Goal: Task Accomplishment & Management: Use online tool/utility

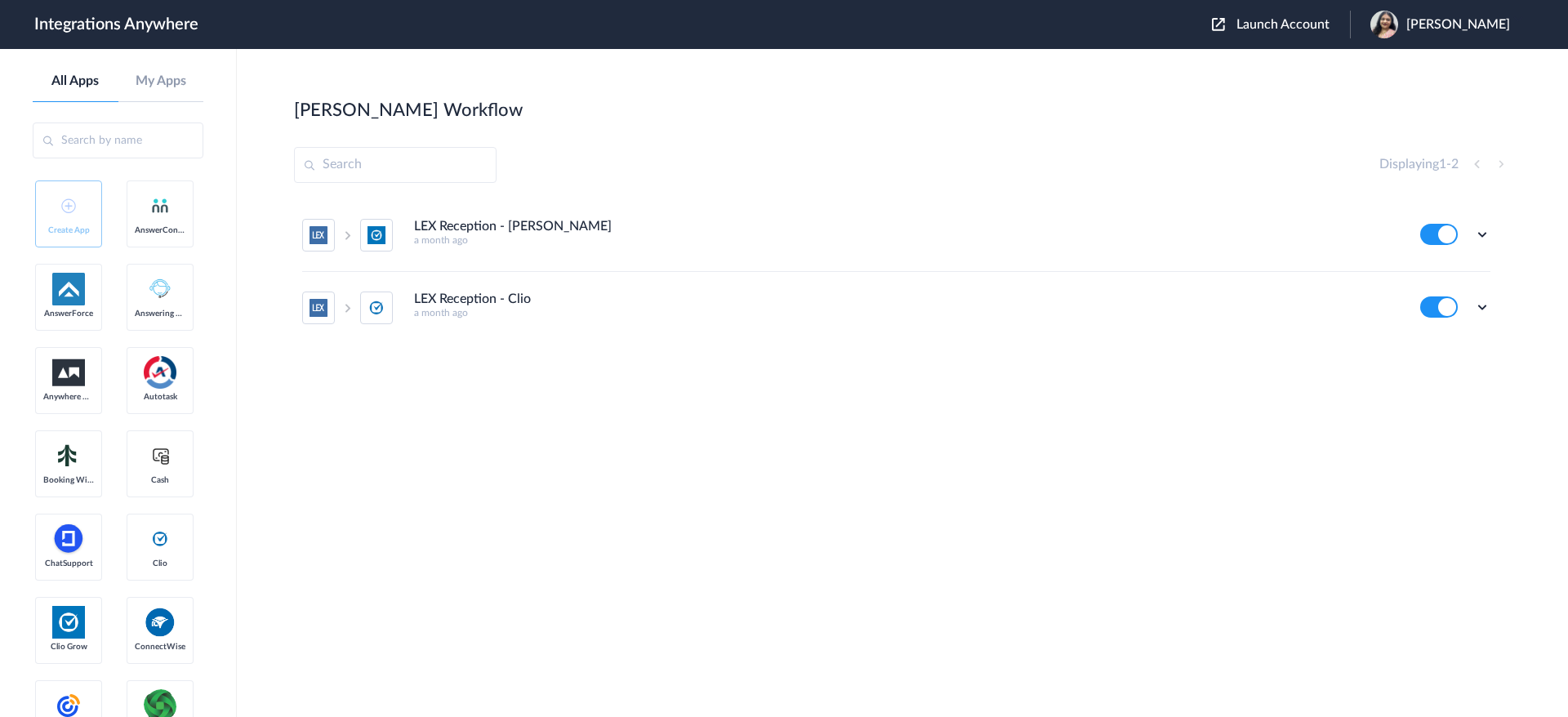
click at [1488, 304] on icon at bounding box center [1482, 307] width 16 height 16
click at [1454, 343] on li "Edit" at bounding box center [1438, 345] width 106 height 30
click at [1479, 309] on icon at bounding box center [1482, 307] width 16 height 16
click at [1461, 378] on link "Task history" at bounding box center [1436, 374] width 78 height 12
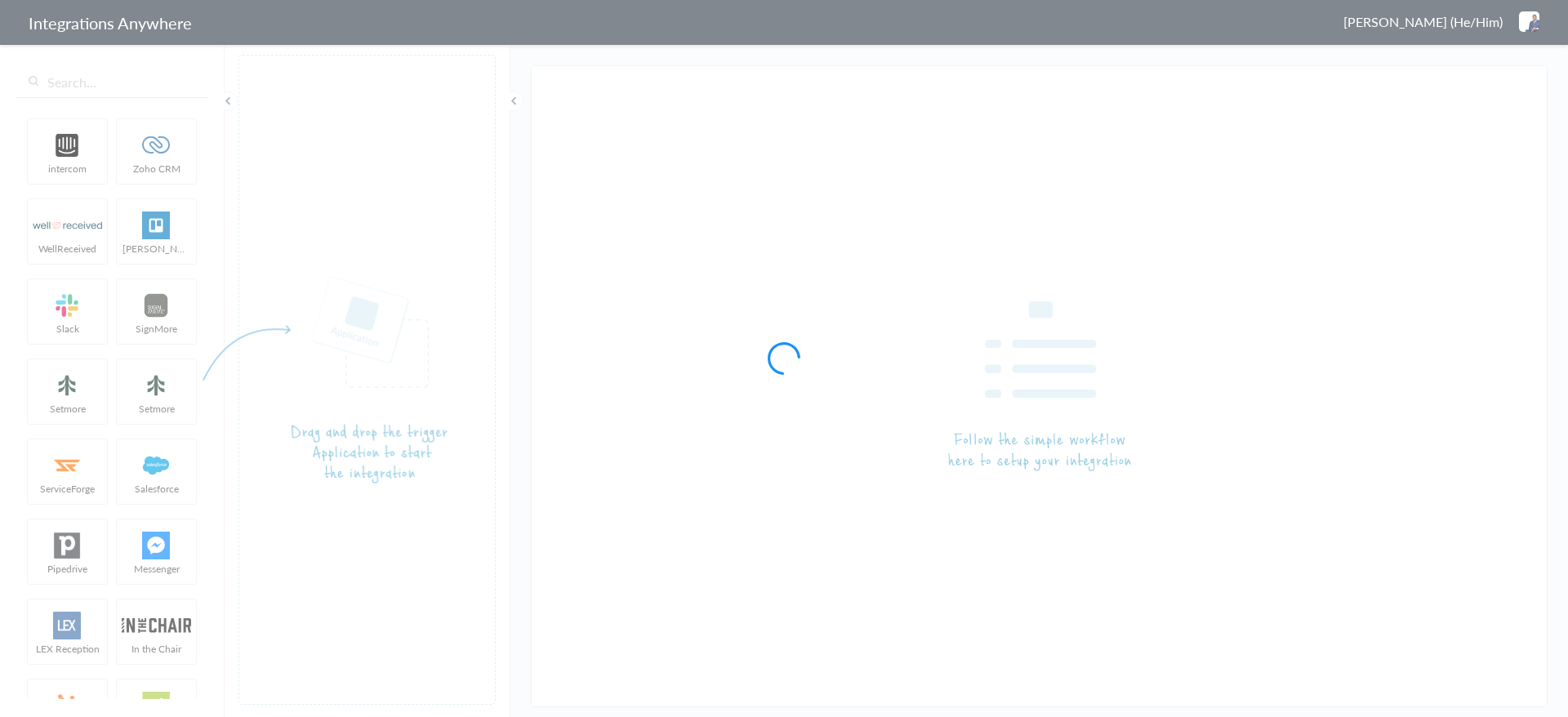
type input "LEX Reception - Clio"
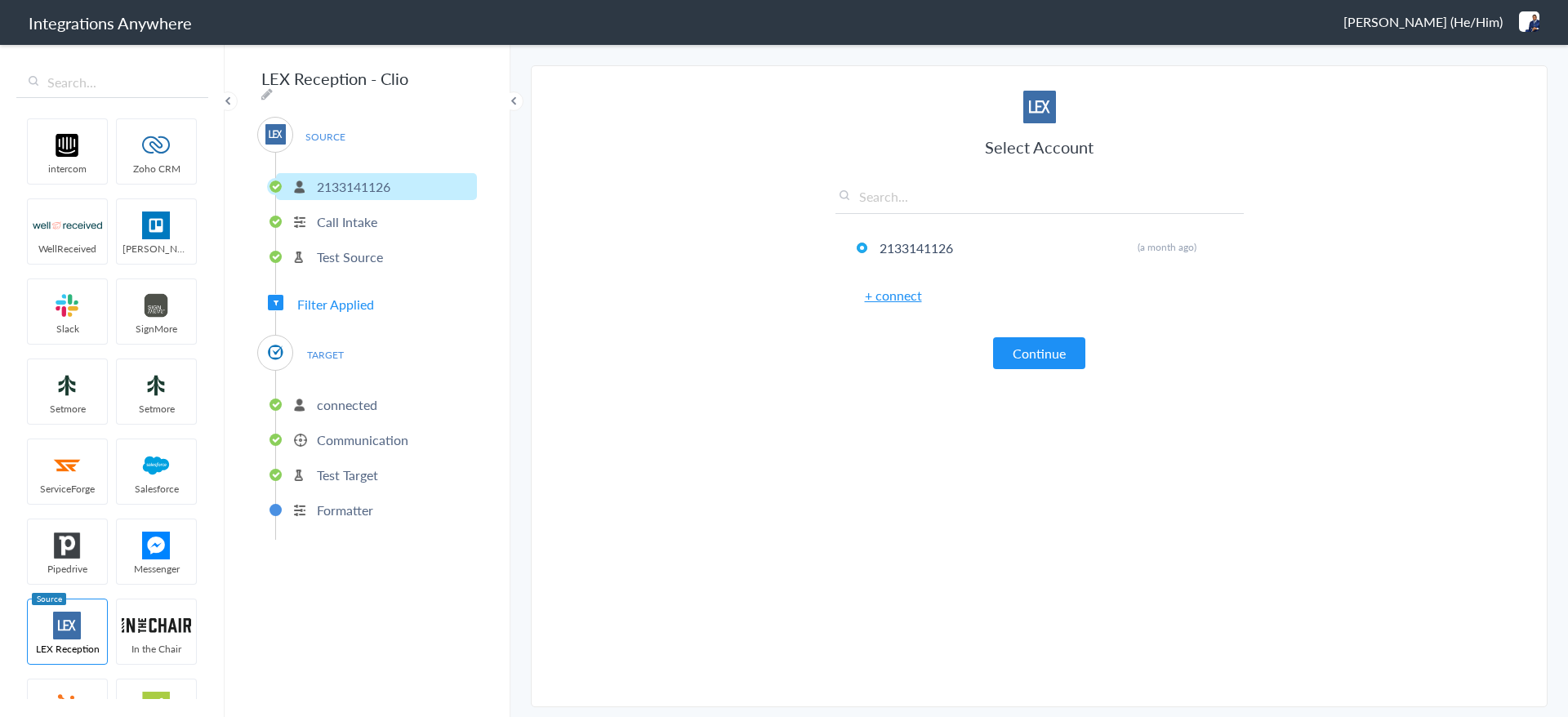
click at [374, 297] on div "SOURCE 2133141126 Call Intake Test Source Filter Applied TARGET connected Commu…" at bounding box center [367, 328] width 220 height 423
click at [355, 297] on span "Filter Applied" at bounding box center [335, 303] width 77 height 19
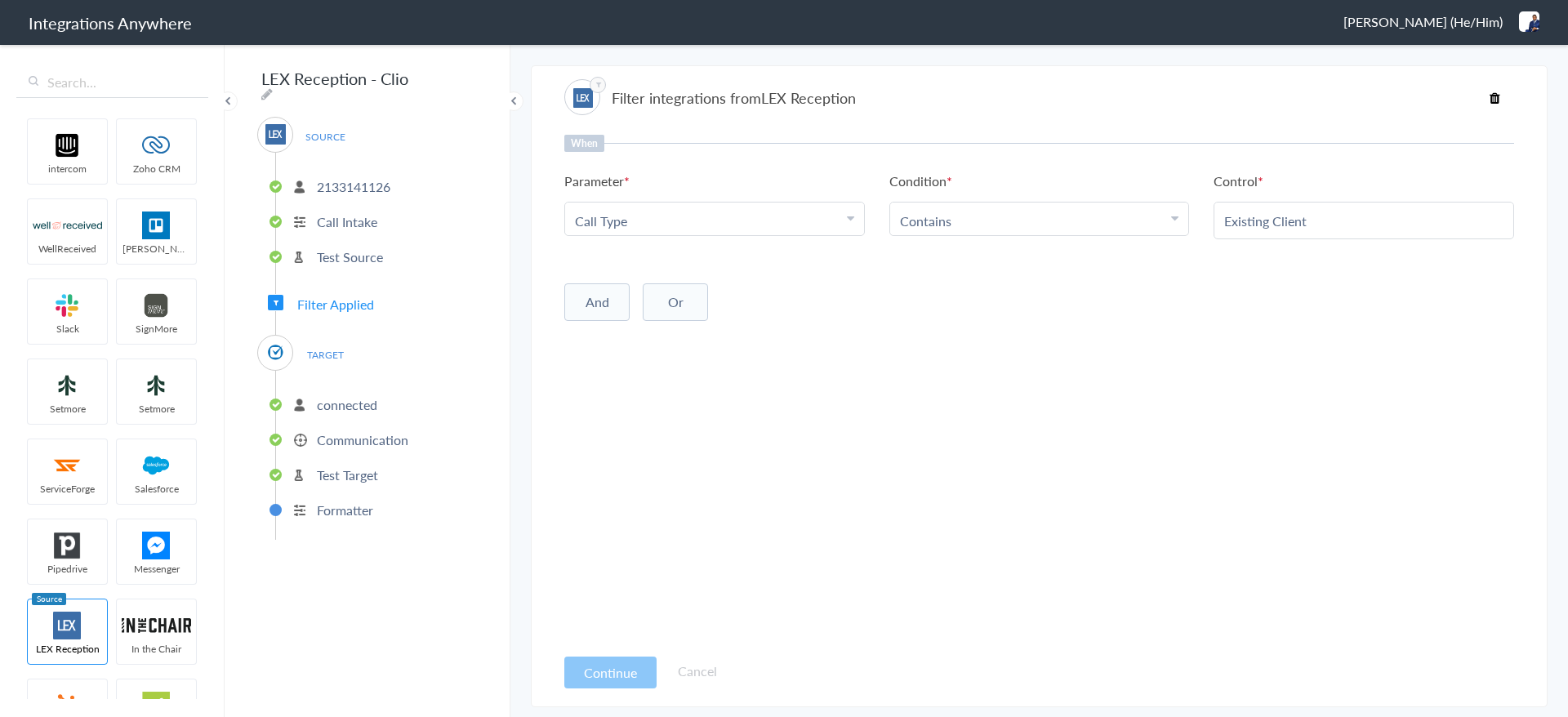
click at [372, 395] on p "connected" at bounding box center [347, 404] width 60 height 19
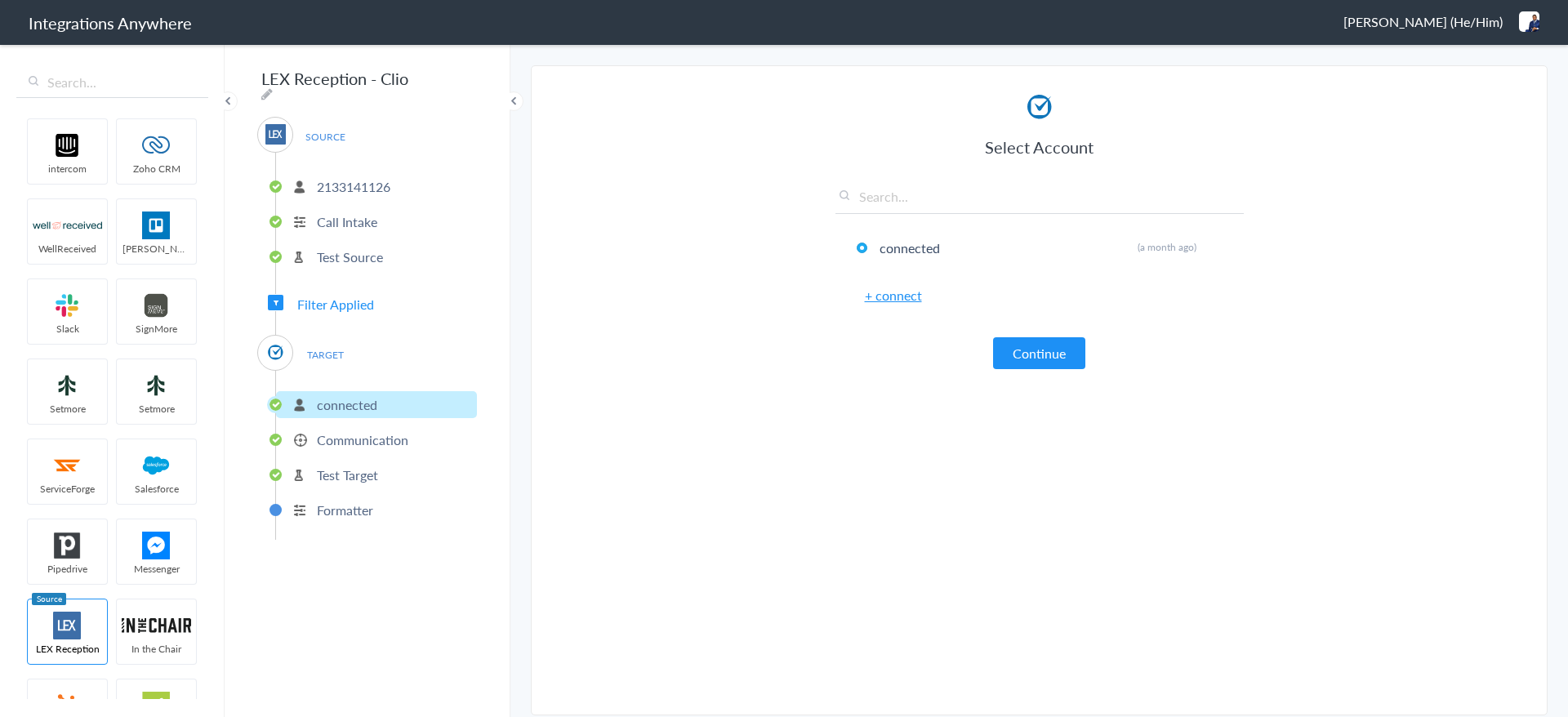
click at [343, 430] on p "Communication" at bounding box center [362, 439] width 91 height 19
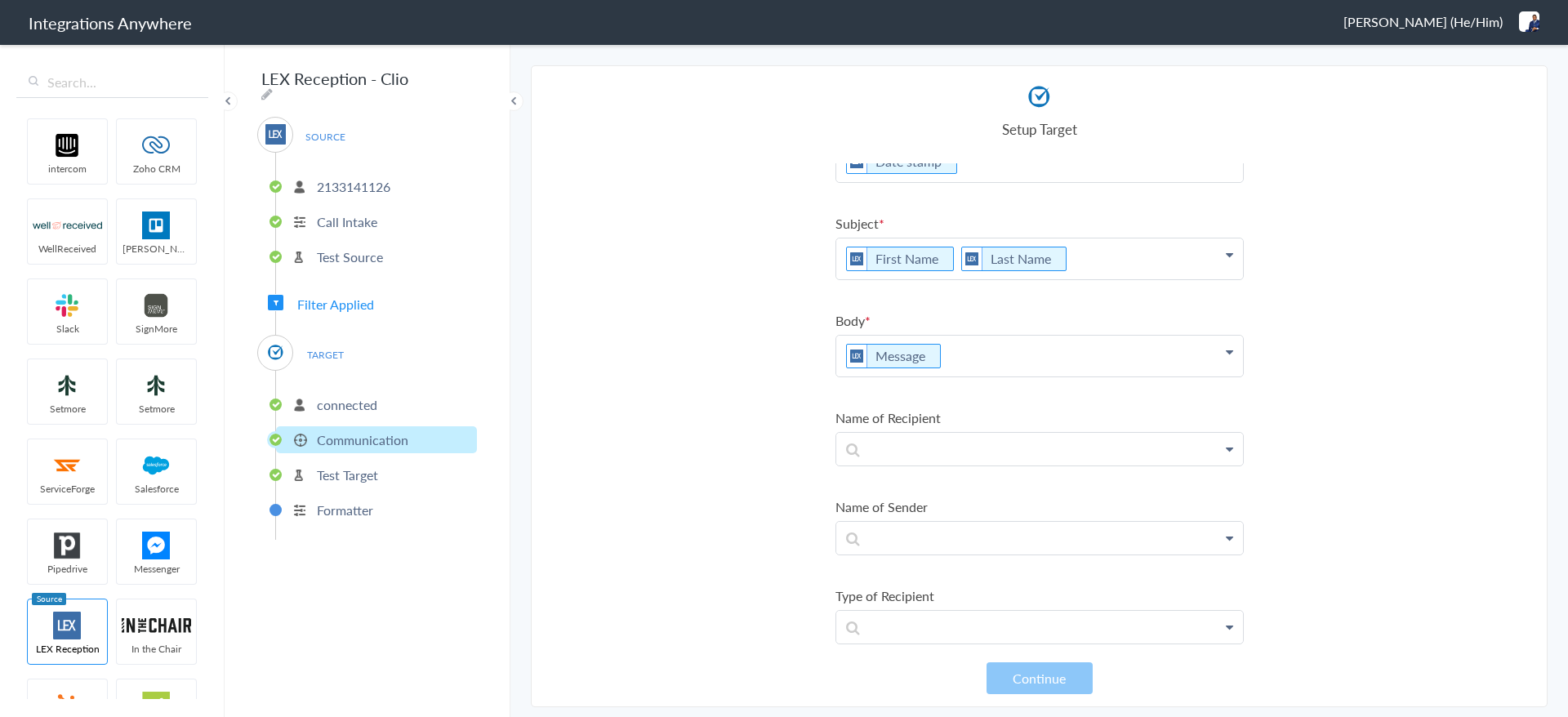
scroll to position [87, 0]
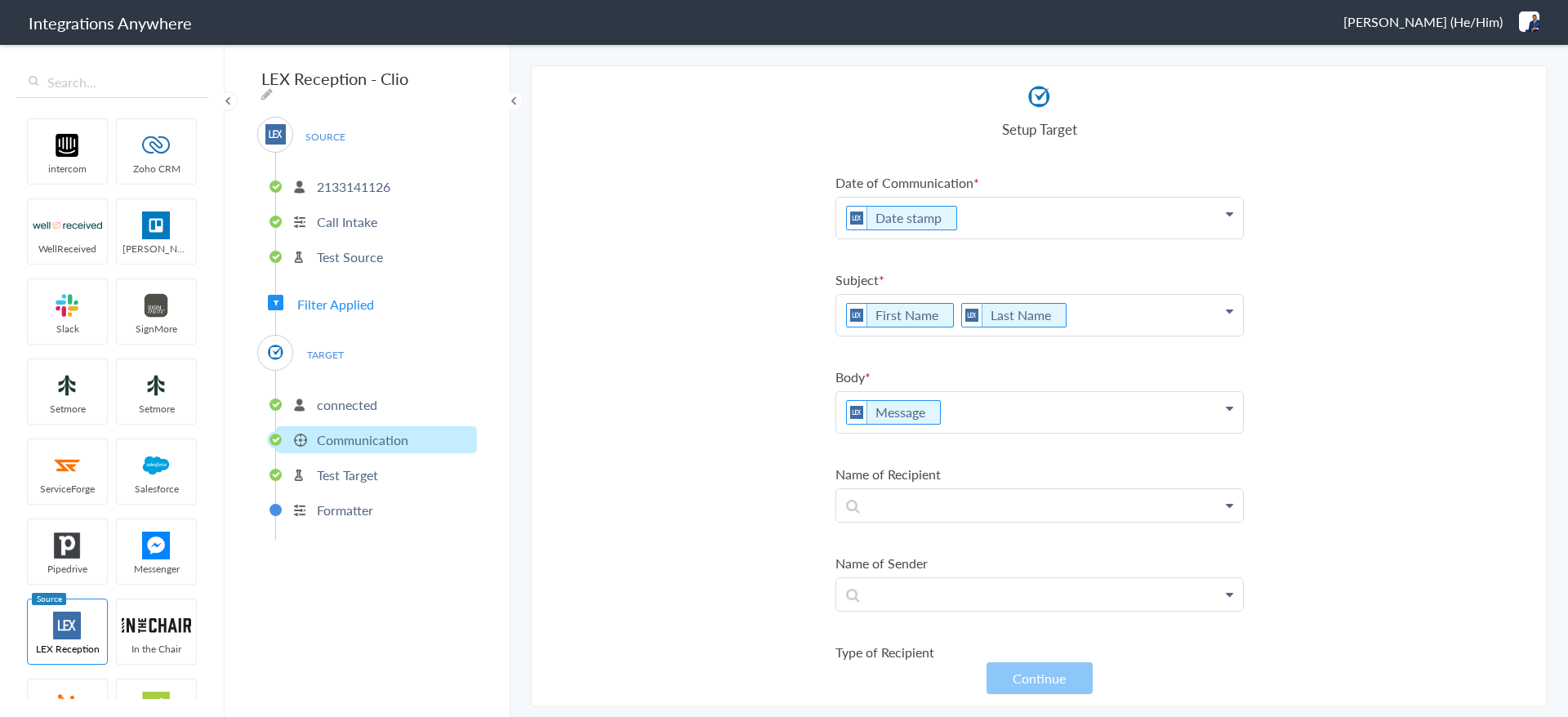
click at [978, 402] on p "Message" at bounding box center [1039, 413] width 406 height 41
click at [844, 409] on p "Message" at bounding box center [1039, 413] width 406 height 41
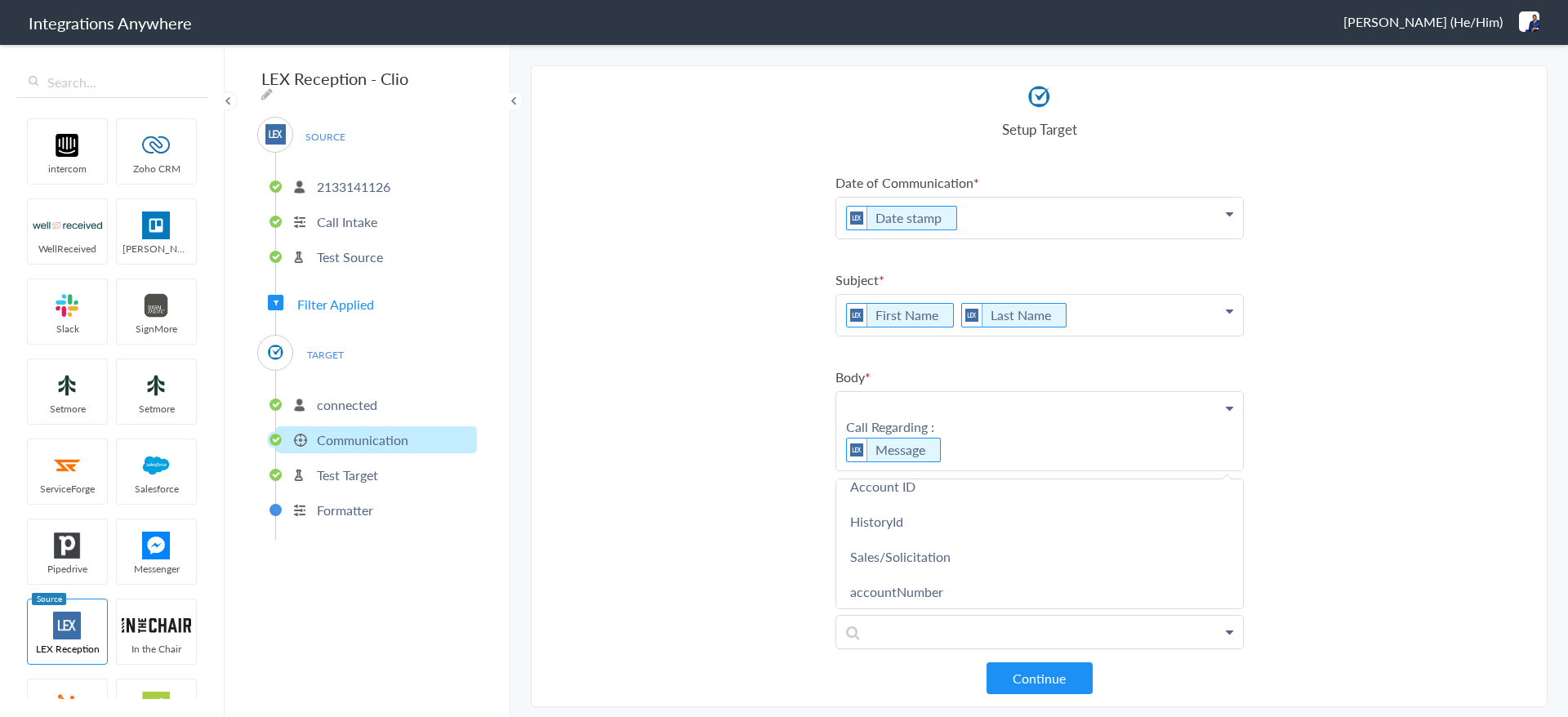
scroll to position [980, 0]
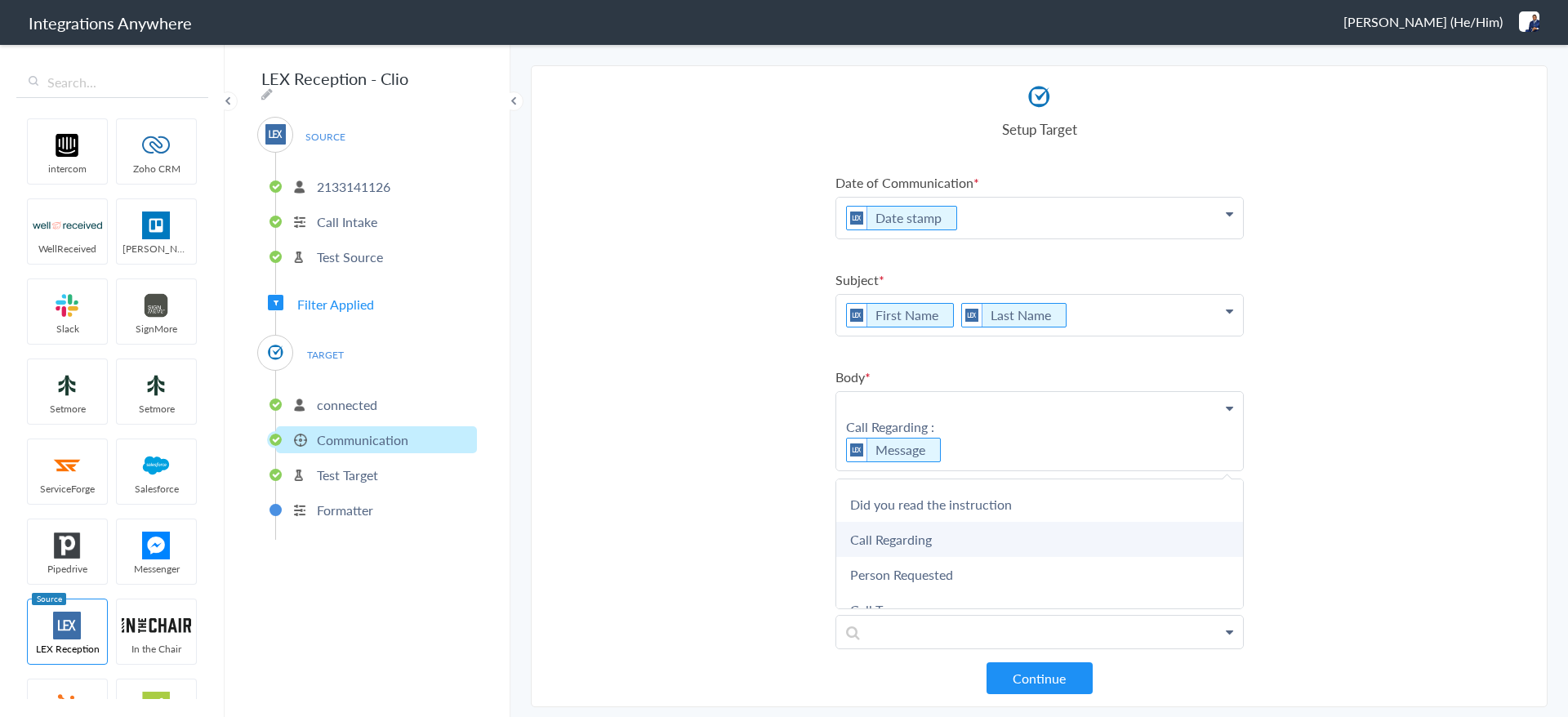
click at [996, 531] on link "Call Regarding" at bounding box center [1039, 540] width 406 height 35
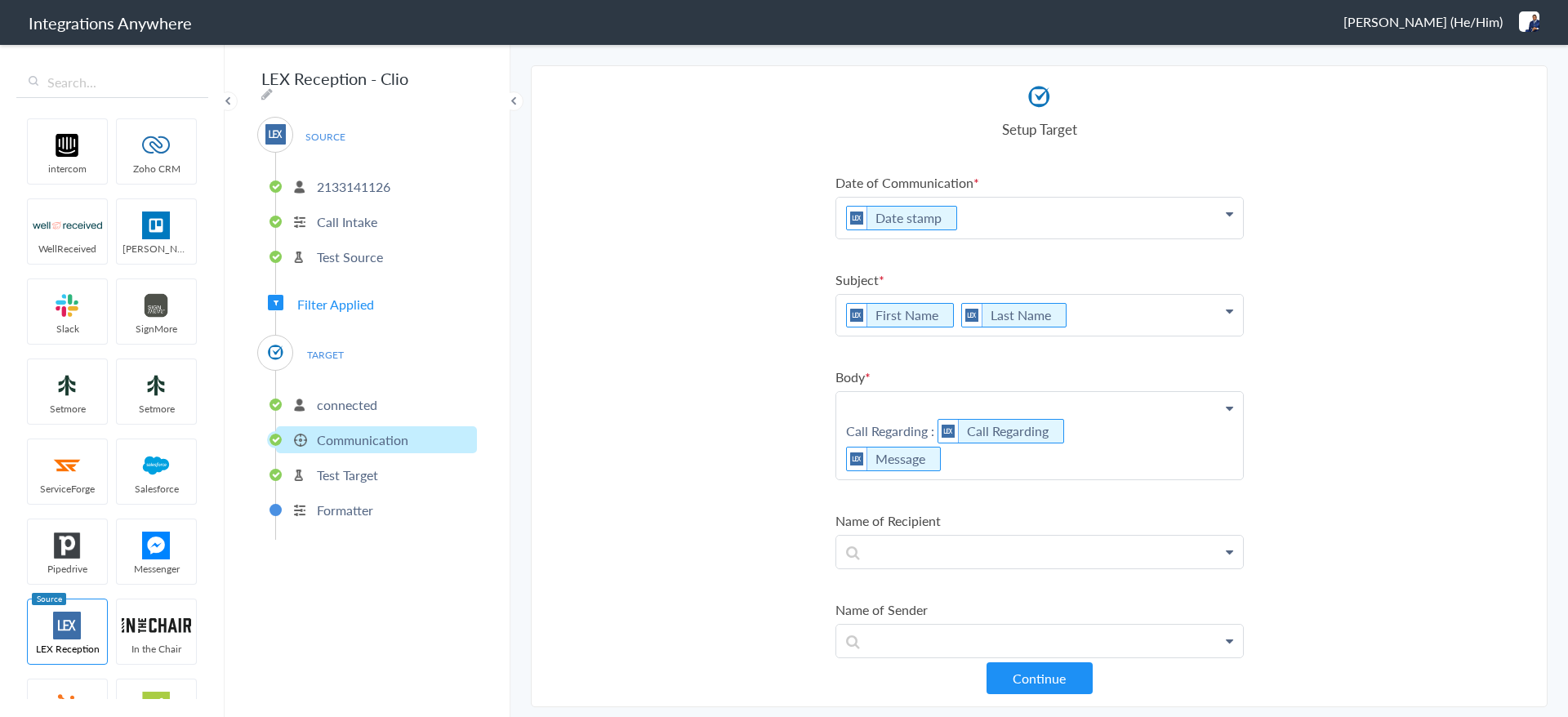
click at [840, 457] on p "Call Regarding : Call Regarding Message" at bounding box center [1039, 436] width 406 height 87
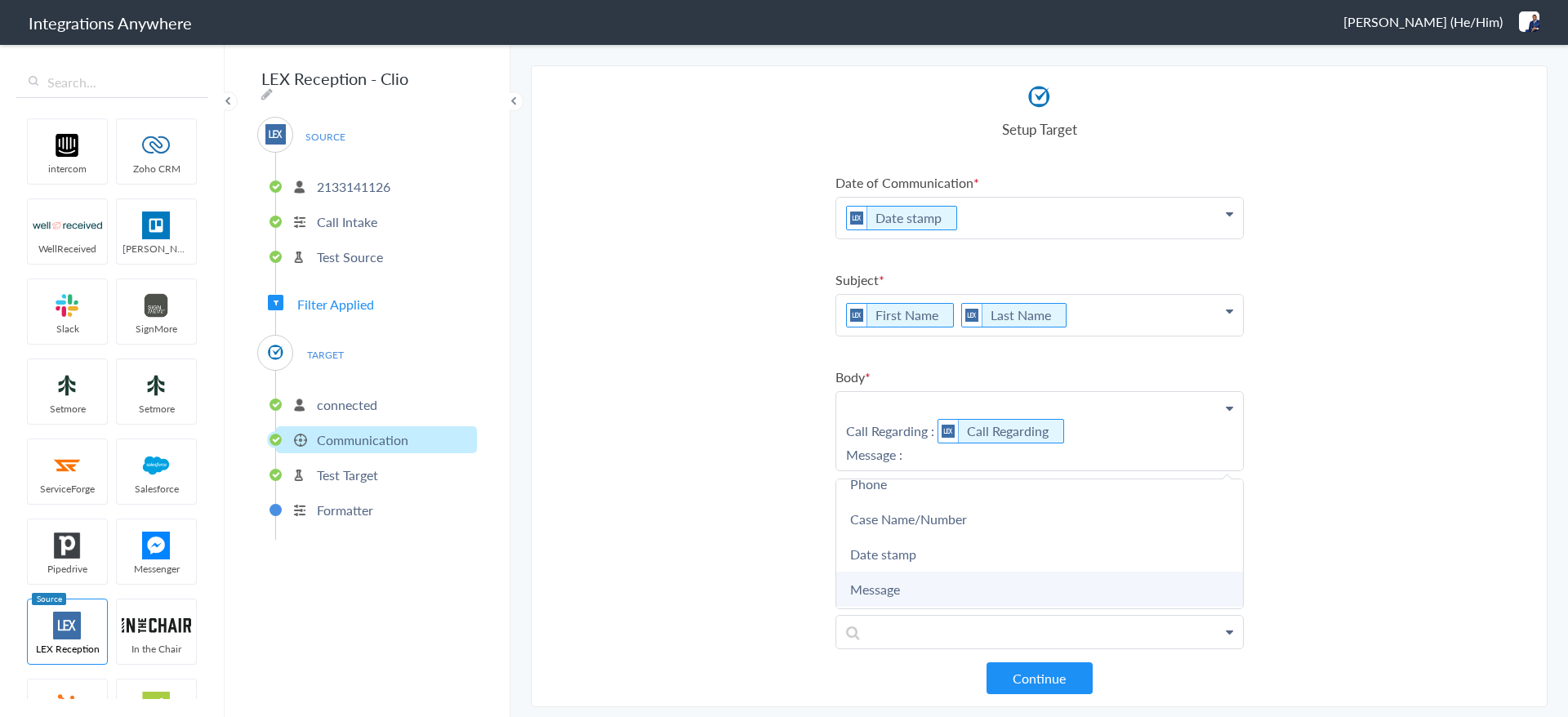
click at [927, 583] on link "Message" at bounding box center [1039, 589] width 406 height 35
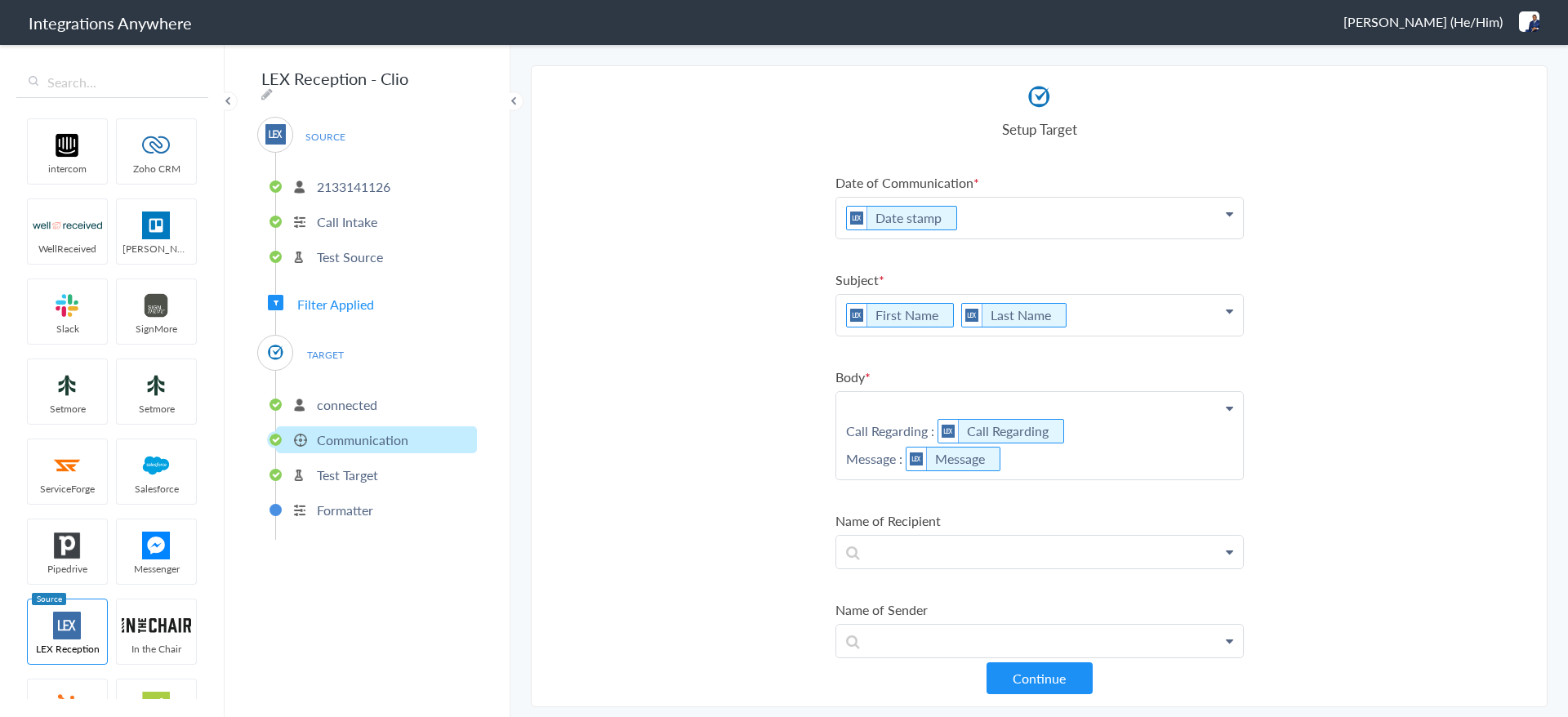
click at [706, 502] on section "Select Account 2133141126 Rename Delete (a month ago) + connect Continue Setup …" at bounding box center [1039, 386] width 1017 height 642
click at [866, 400] on p "Call Regarding : Call Regarding Message : Message" at bounding box center [1039, 436] width 406 height 87
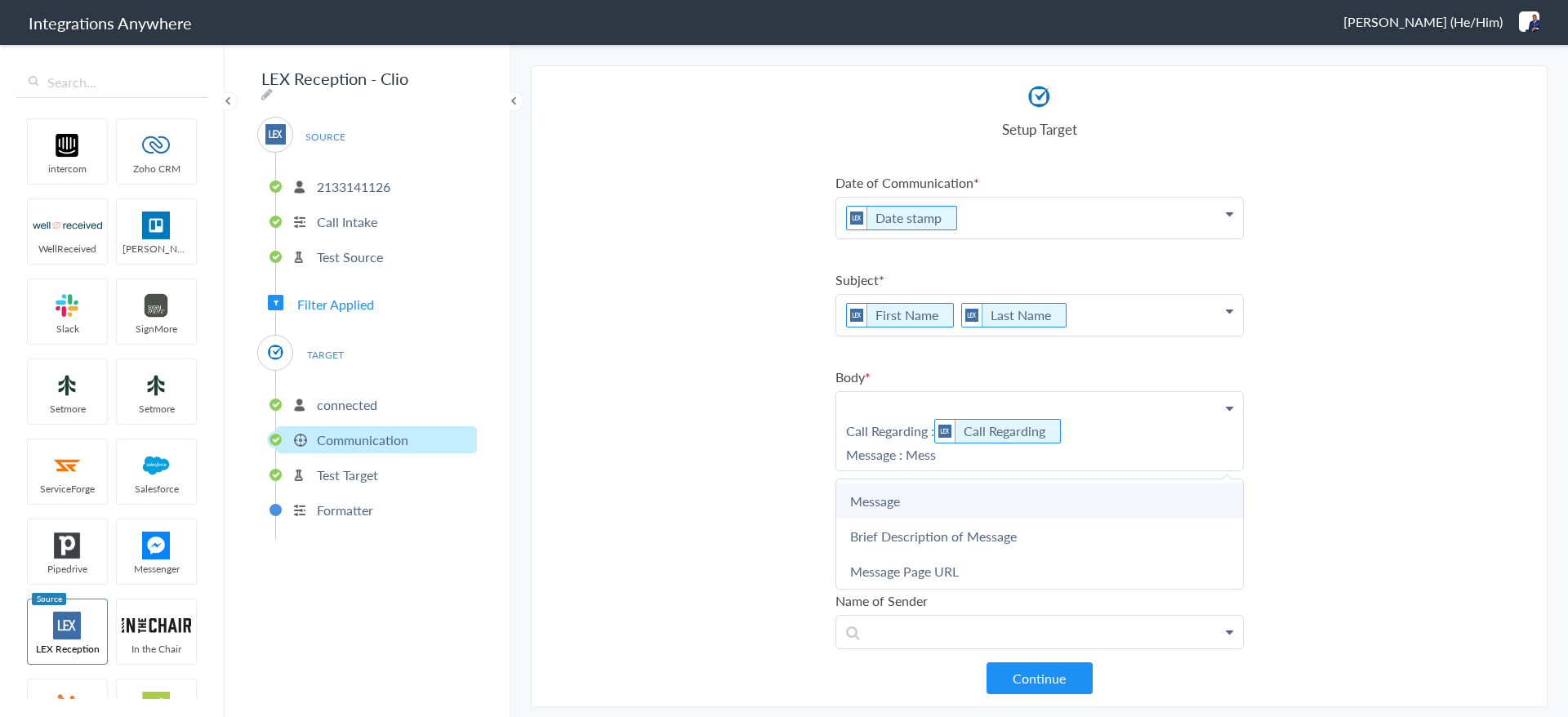
click at [921, 502] on link "Message" at bounding box center [1039, 501] width 406 height 35
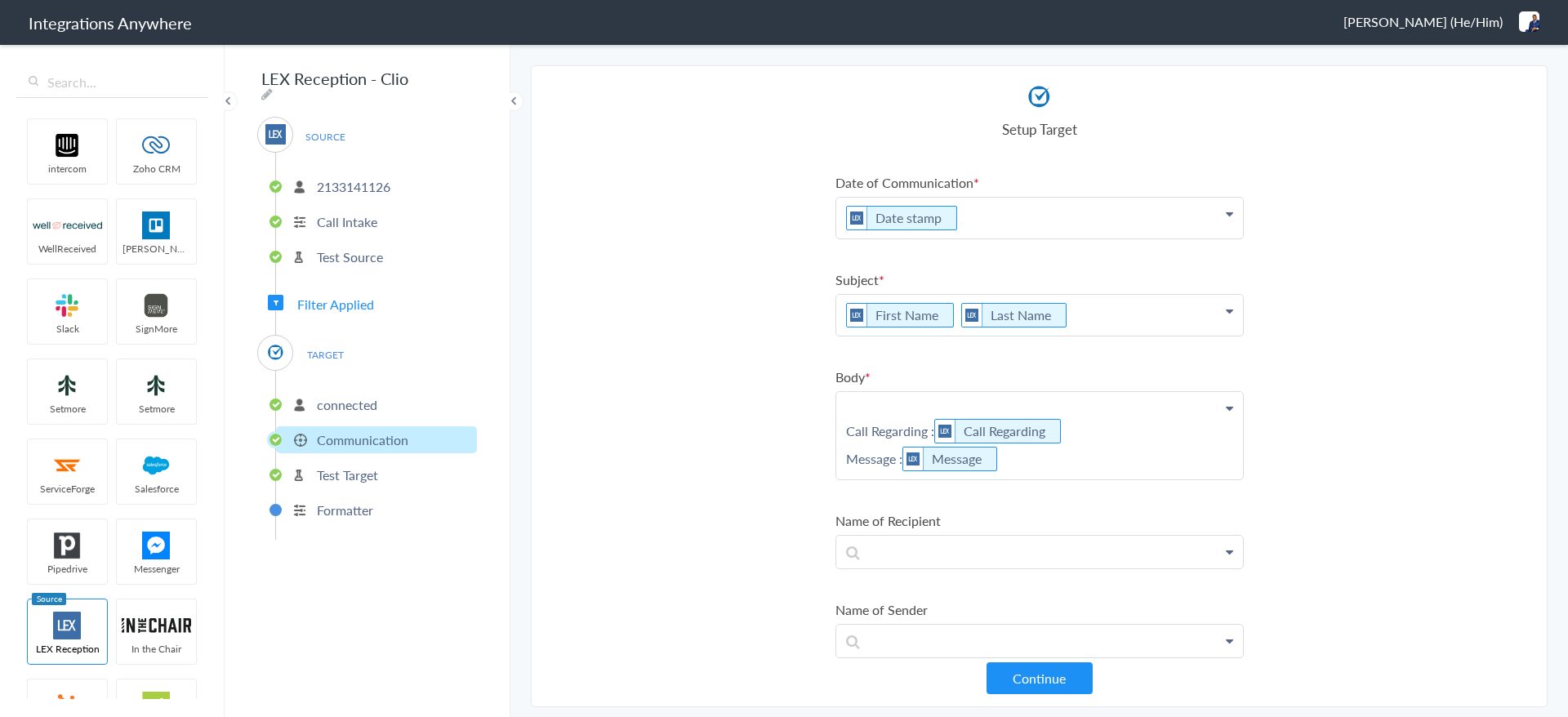
click at [839, 434] on p "Call Regarding : Call Regarding Message : Message" at bounding box center [1039, 436] width 406 height 87
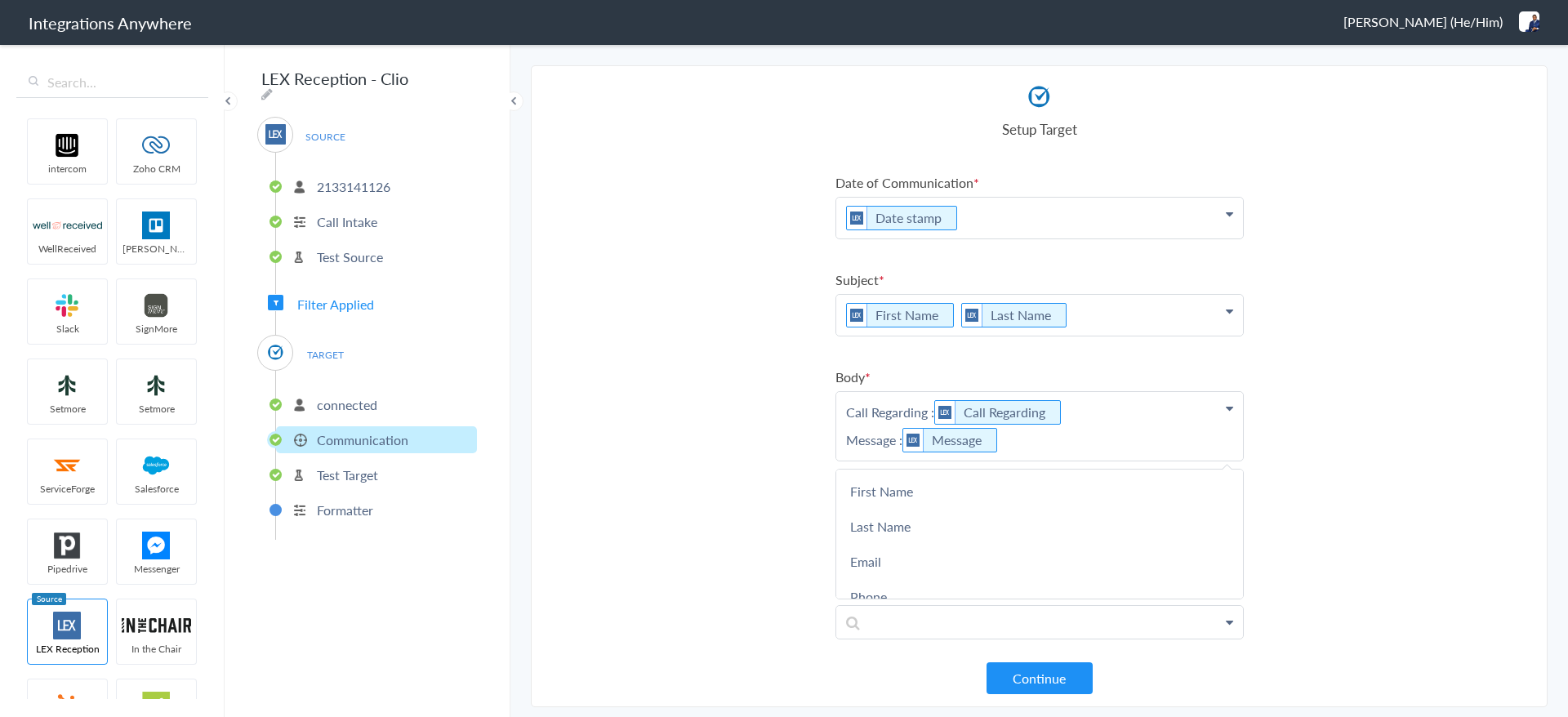
click at [764, 423] on section "Select Account 2133141126 Rename Delete (a month ago) + connect Continue Setup …" at bounding box center [1039, 386] width 1017 height 642
drag, startPoint x: 894, startPoint y: 445, endPoint x: 846, endPoint y: 447, distance: 48.0
click at [846, 447] on p "Call Regarding : Call Regarding Message : Message" at bounding box center [1039, 426] width 406 height 68
click at [1157, 443] on p "Call Regarding : Call Regarding Brief Description of Message : Message" at bounding box center [1039, 426] width 406 height 68
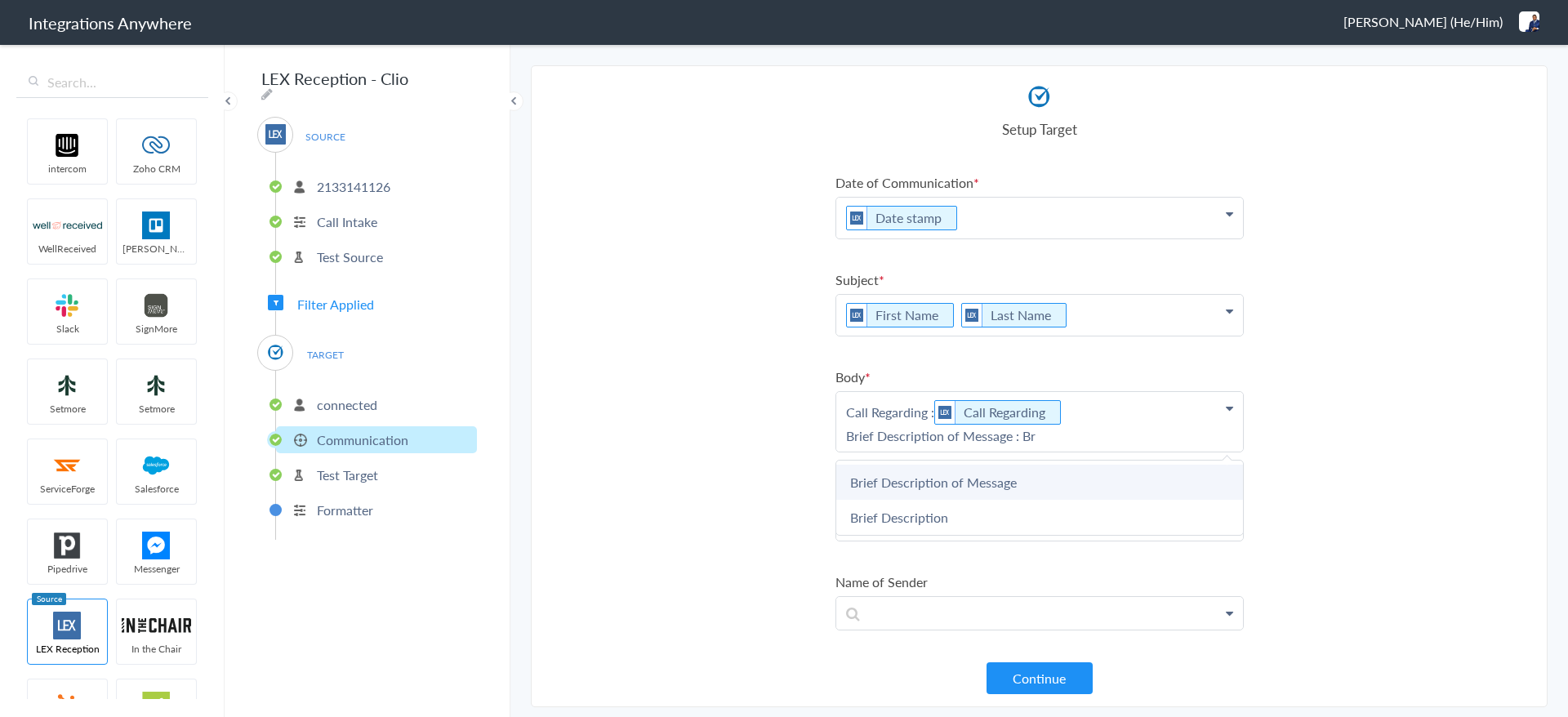
click at [1041, 478] on link "Brief Description of Message" at bounding box center [1039, 483] width 406 height 35
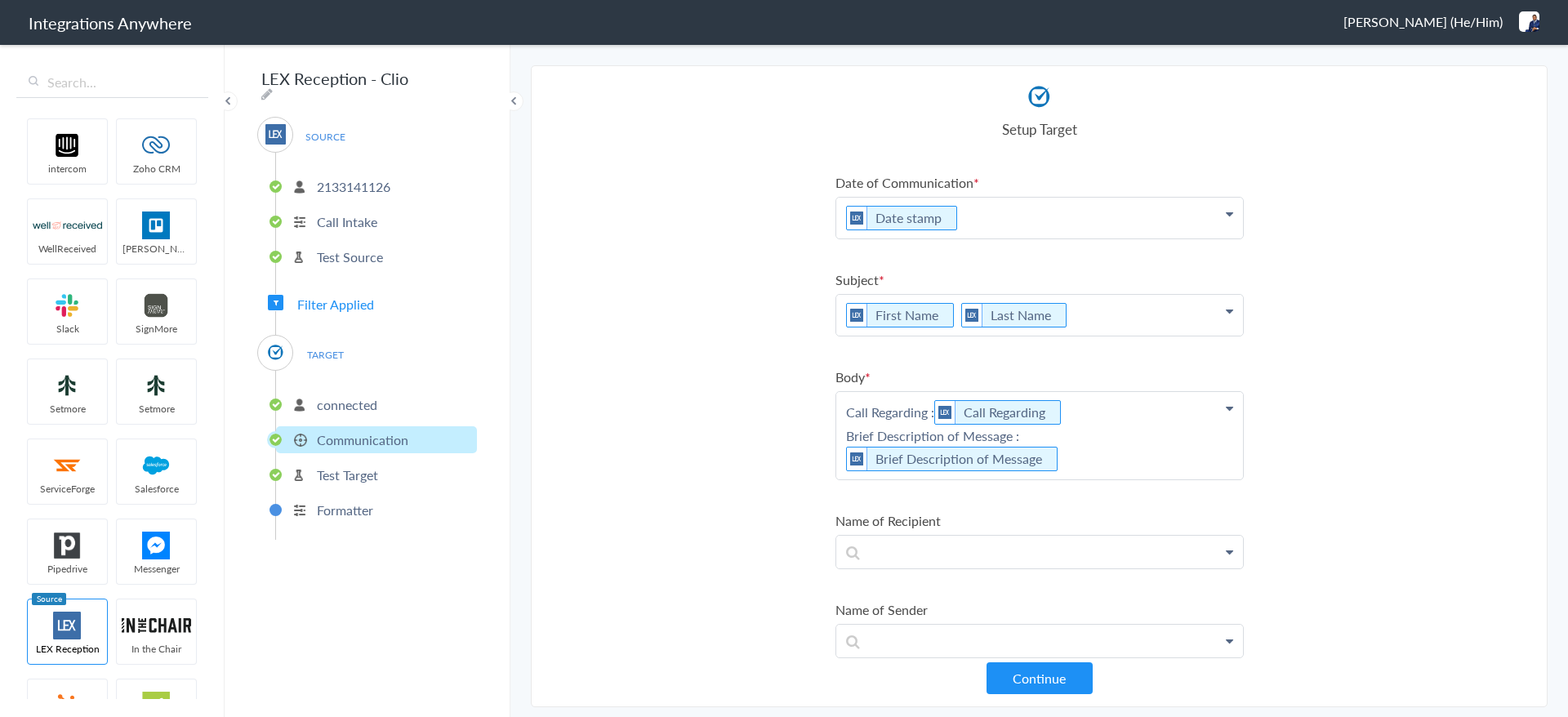
click at [766, 464] on section "Select Account 2133141126 Rename Delete (a month ago) + connect Continue Setup …" at bounding box center [1039, 386] width 1017 height 642
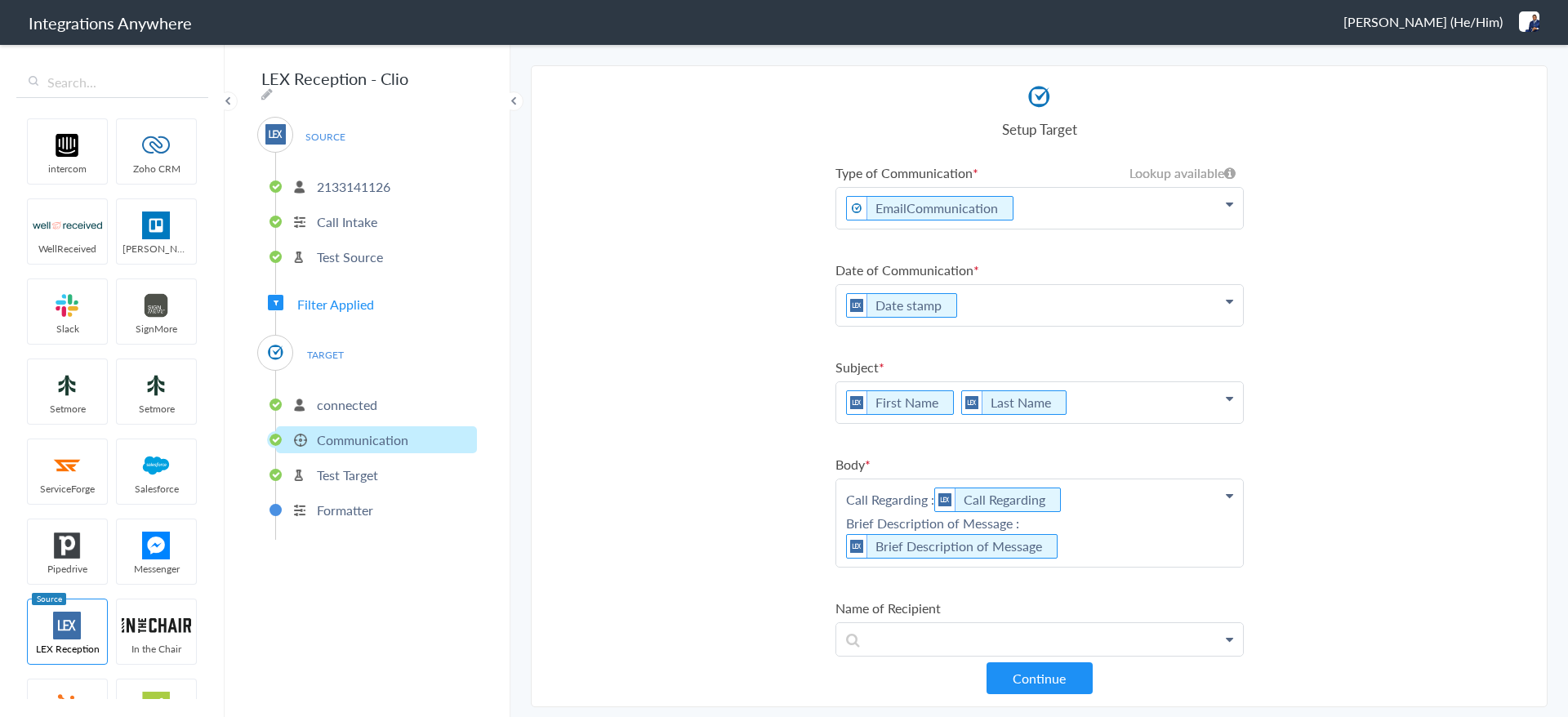
scroll to position [379, 0]
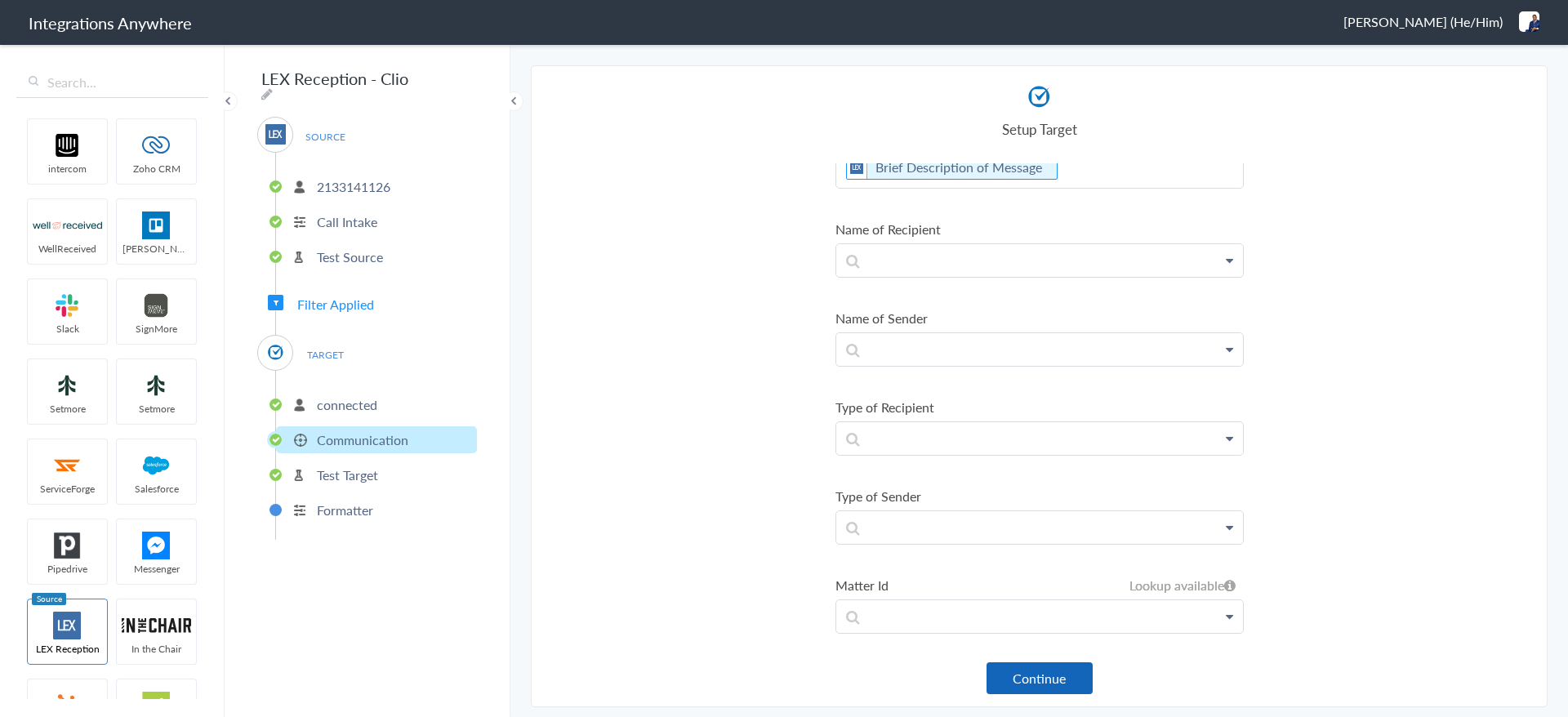
click at [1034, 670] on button "Continue" at bounding box center [1040, 678] width 106 height 32
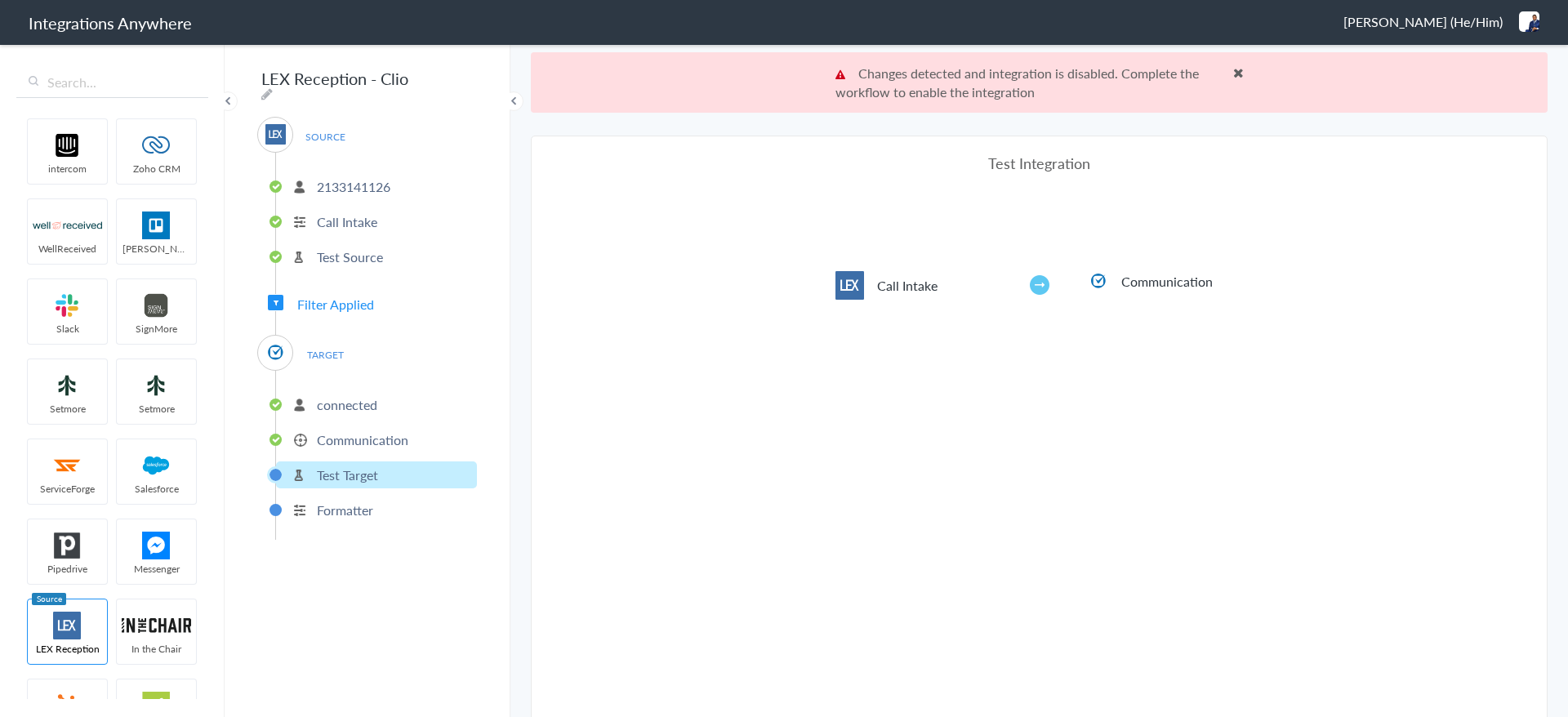
scroll to position [60, 0]
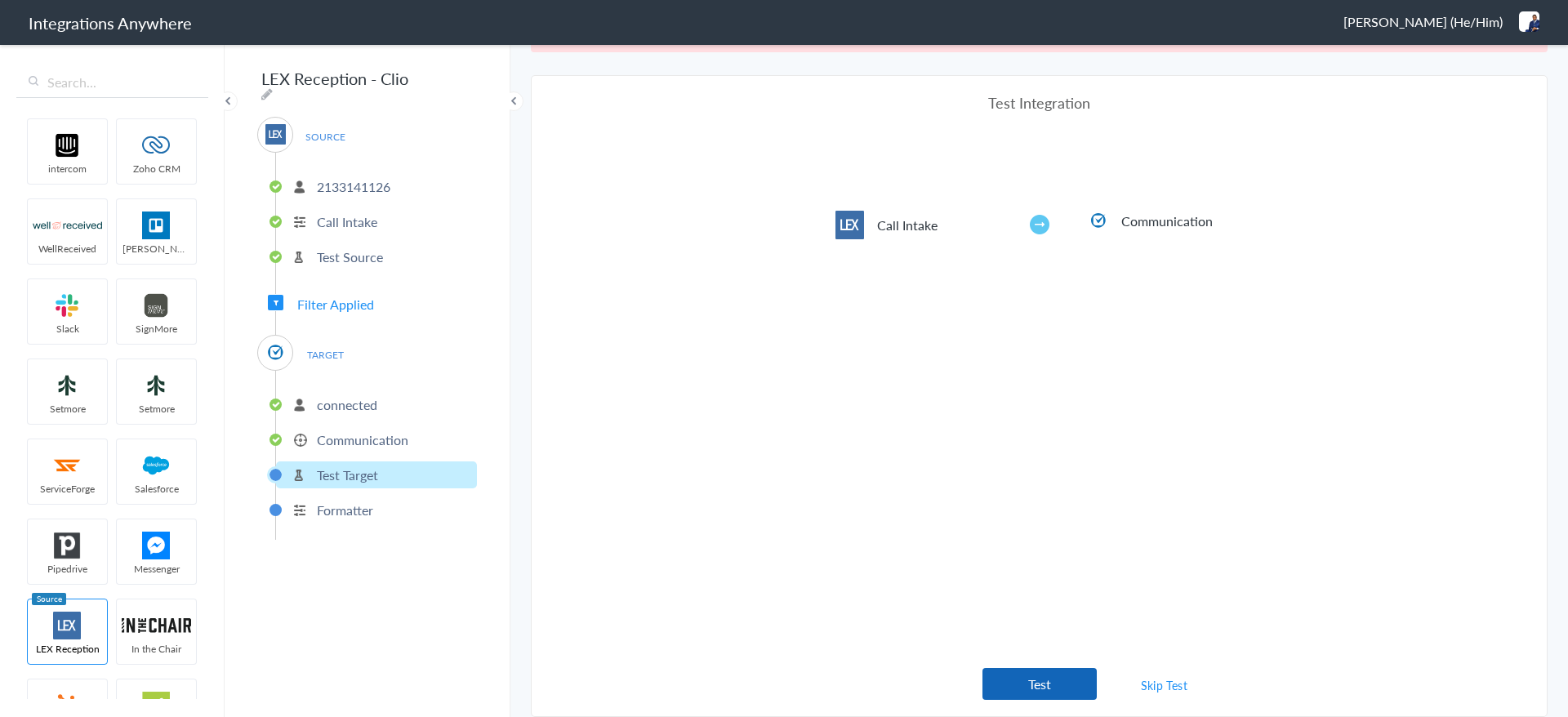
click at [1016, 675] on button "Test" at bounding box center [1039, 684] width 114 height 32
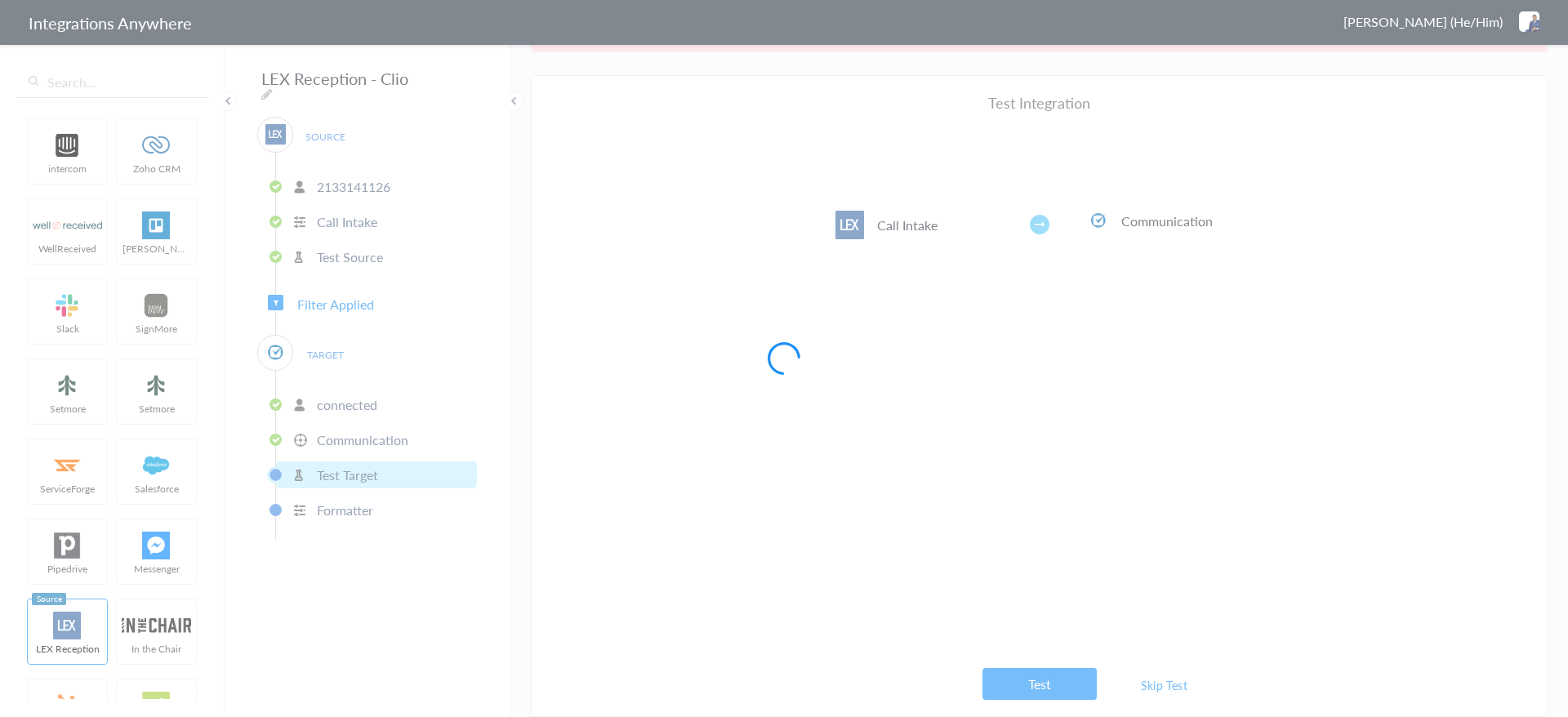
scroll to position [0, 0]
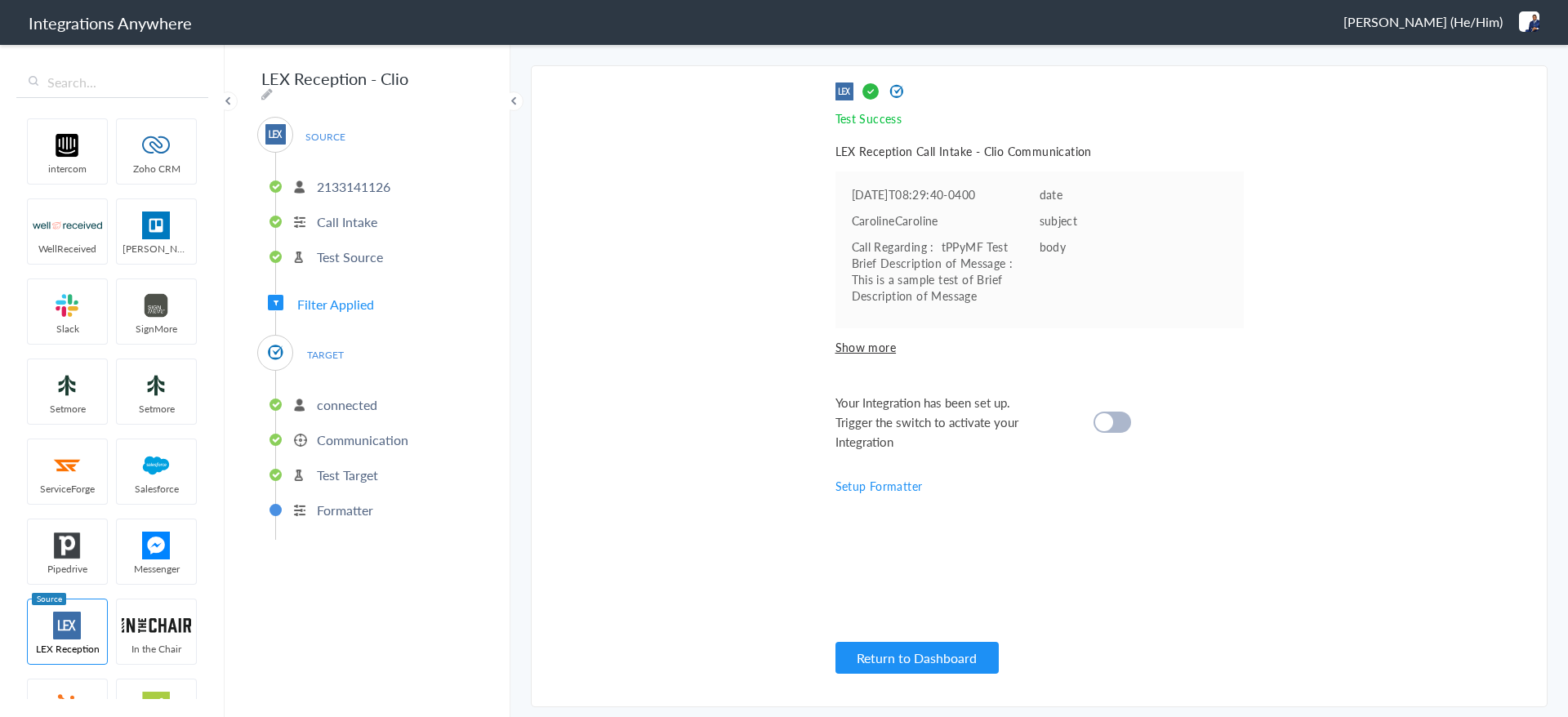
click at [1126, 417] on div at bounding box center [1112, 422] width 37 height 21
click at [947, 652] on button "Return to Dashboard" at bounding box center [918, 658] width 163 height 32
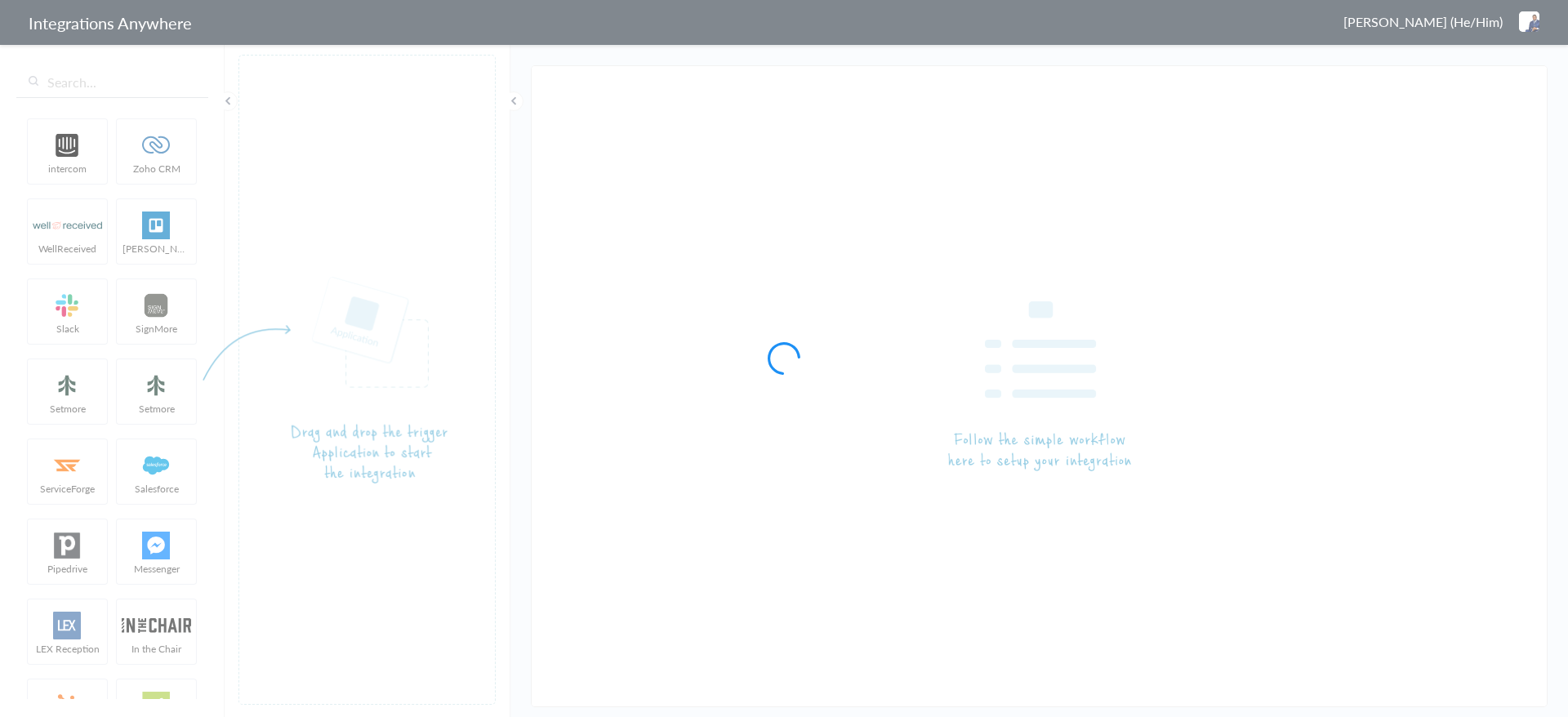
type input "LEX Reception - Clio"
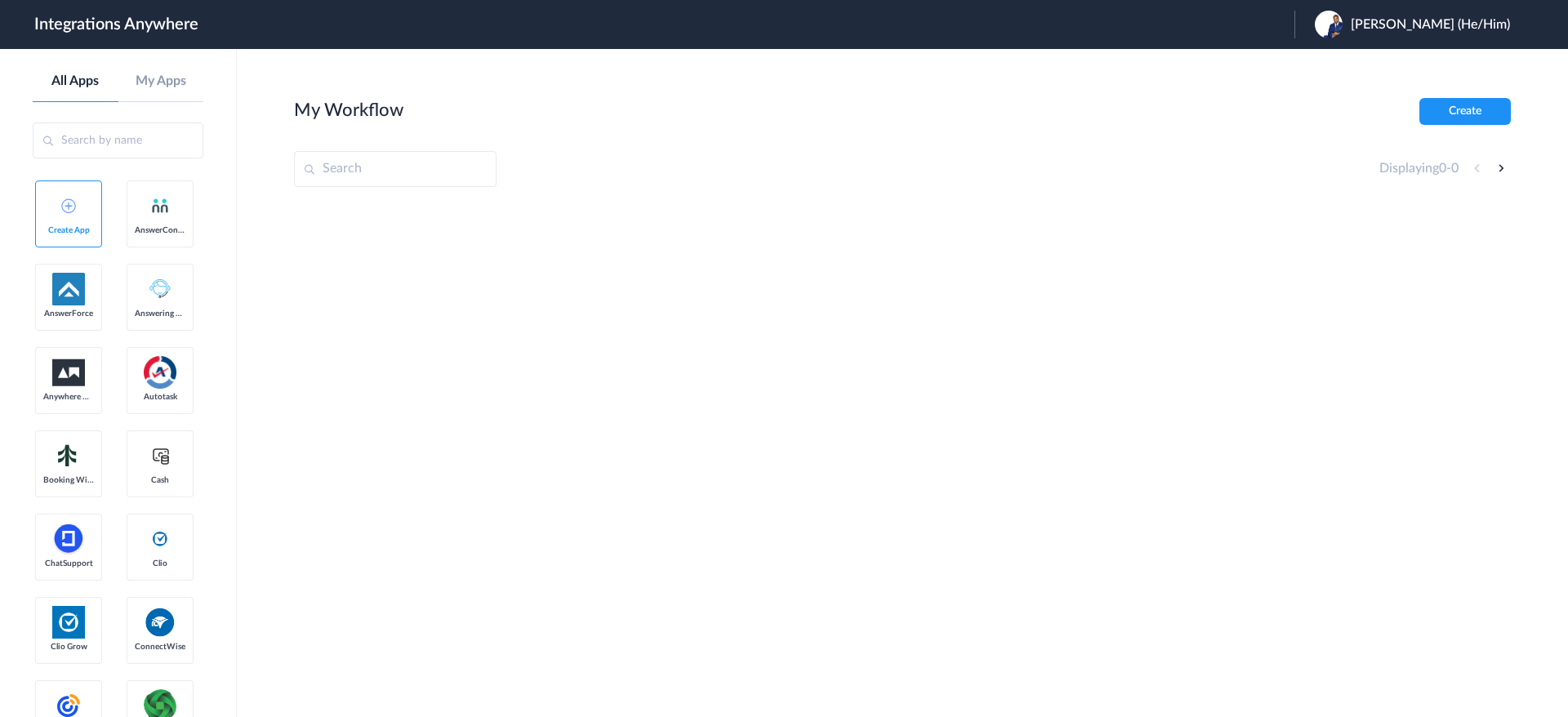
click at [1440, 18] on span "Shannon R Wright (He/Him)" at bounding box center [1430, 24] width 159 height 15
click at [1360, 64] on li "Logout" at bounding box center [1410, 67] width 232 height 30
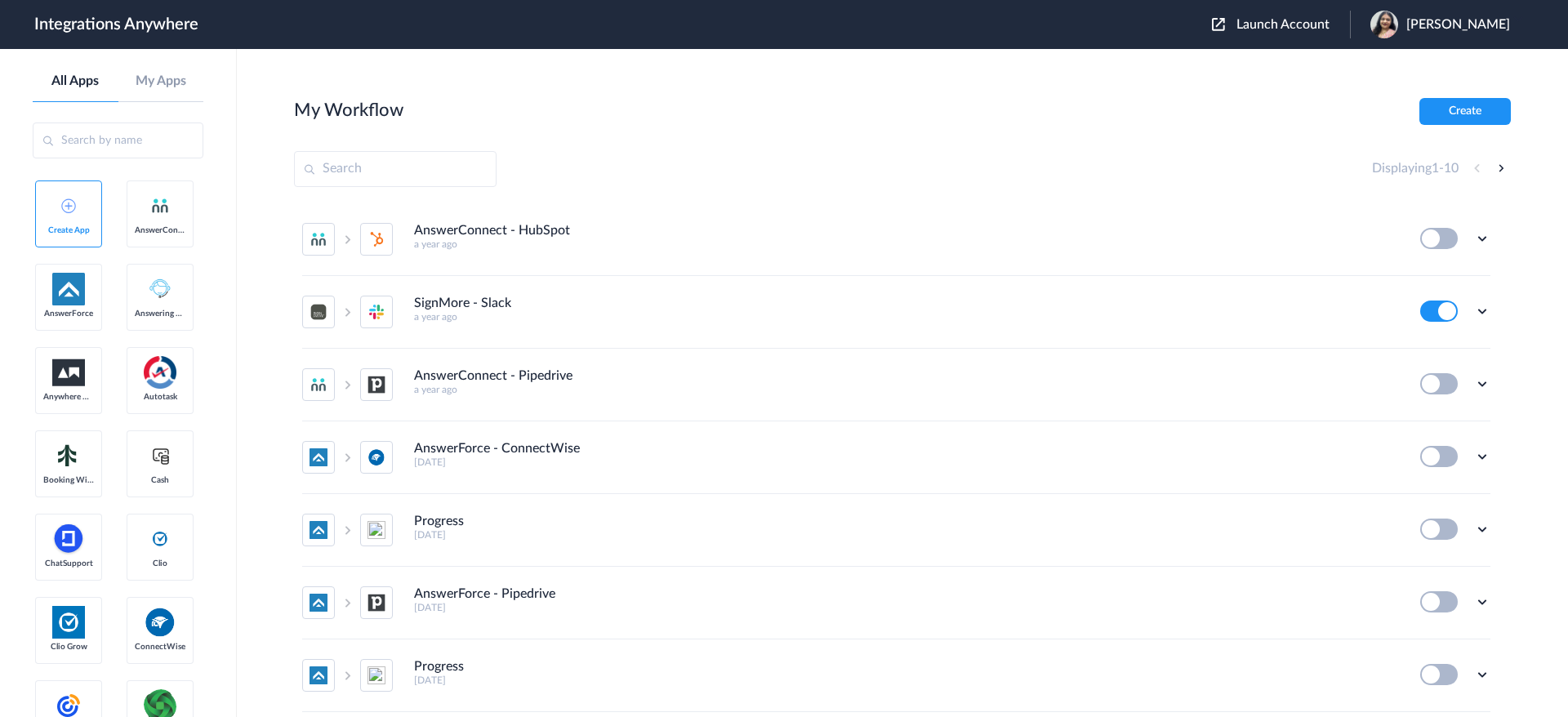
click at [1323, 20] on span "Launch Account" at bounding box center [1282, 24] width 93 height 13
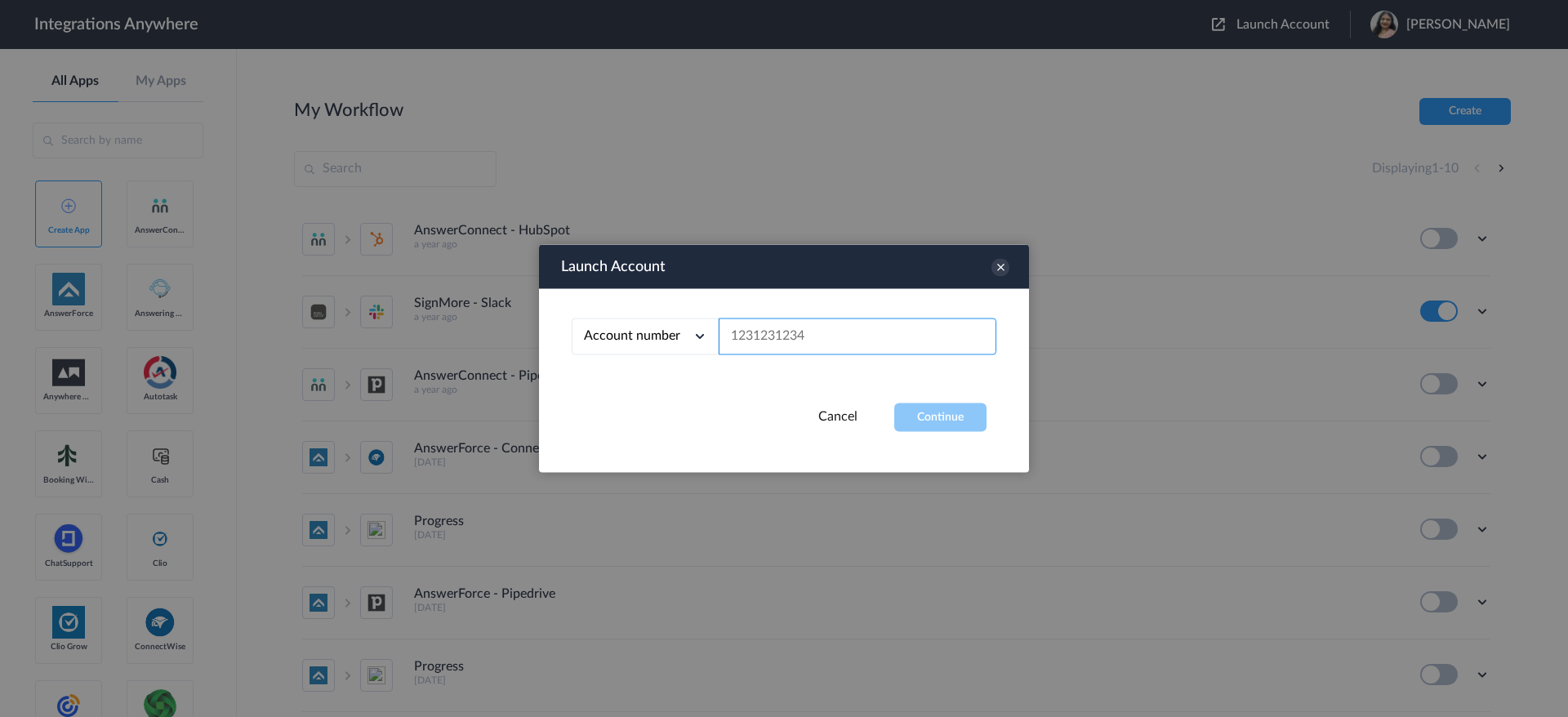
click at [775, 335] on input "text" at bounding box center [857, 336] width 278 height 36
paste input "2133141126"
type input "2133141126"
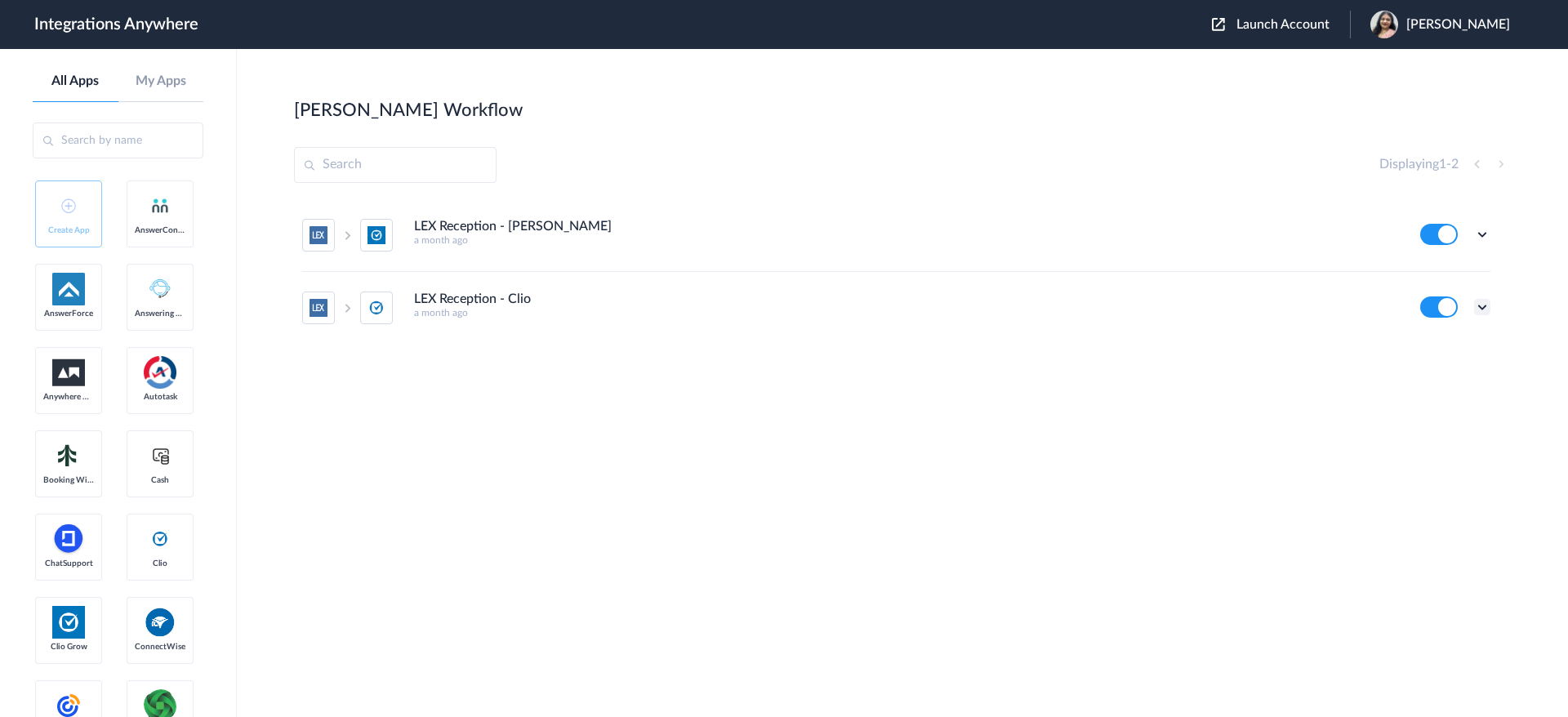
click at [1482, 308] on icon at bounding box center [1482, 307] width 16 height 16
click at [1462, 377] on link "Task history" at bounding box center [1436, 374] width 78 height 12
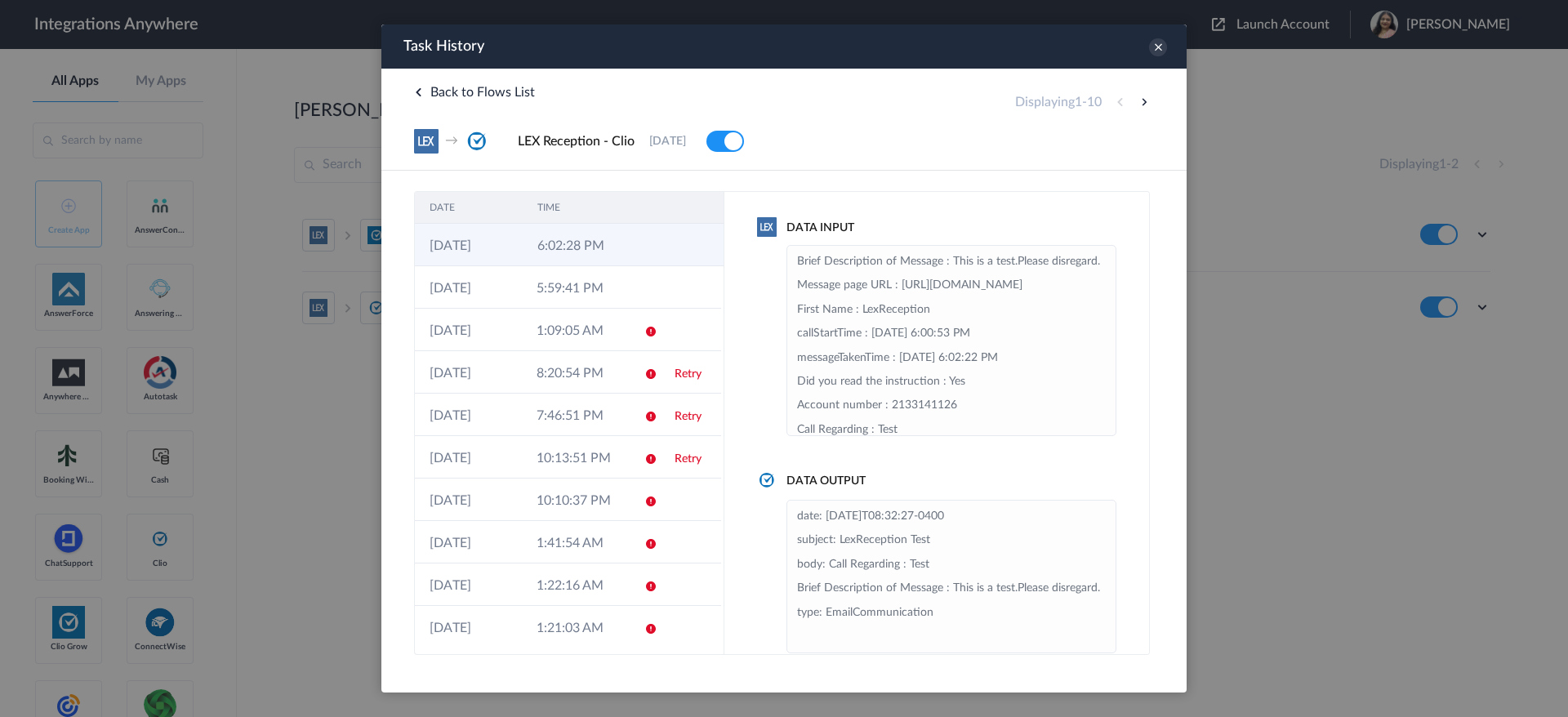
click at [631, 254] on td at bounding box center [646, 245] width 31 height 43
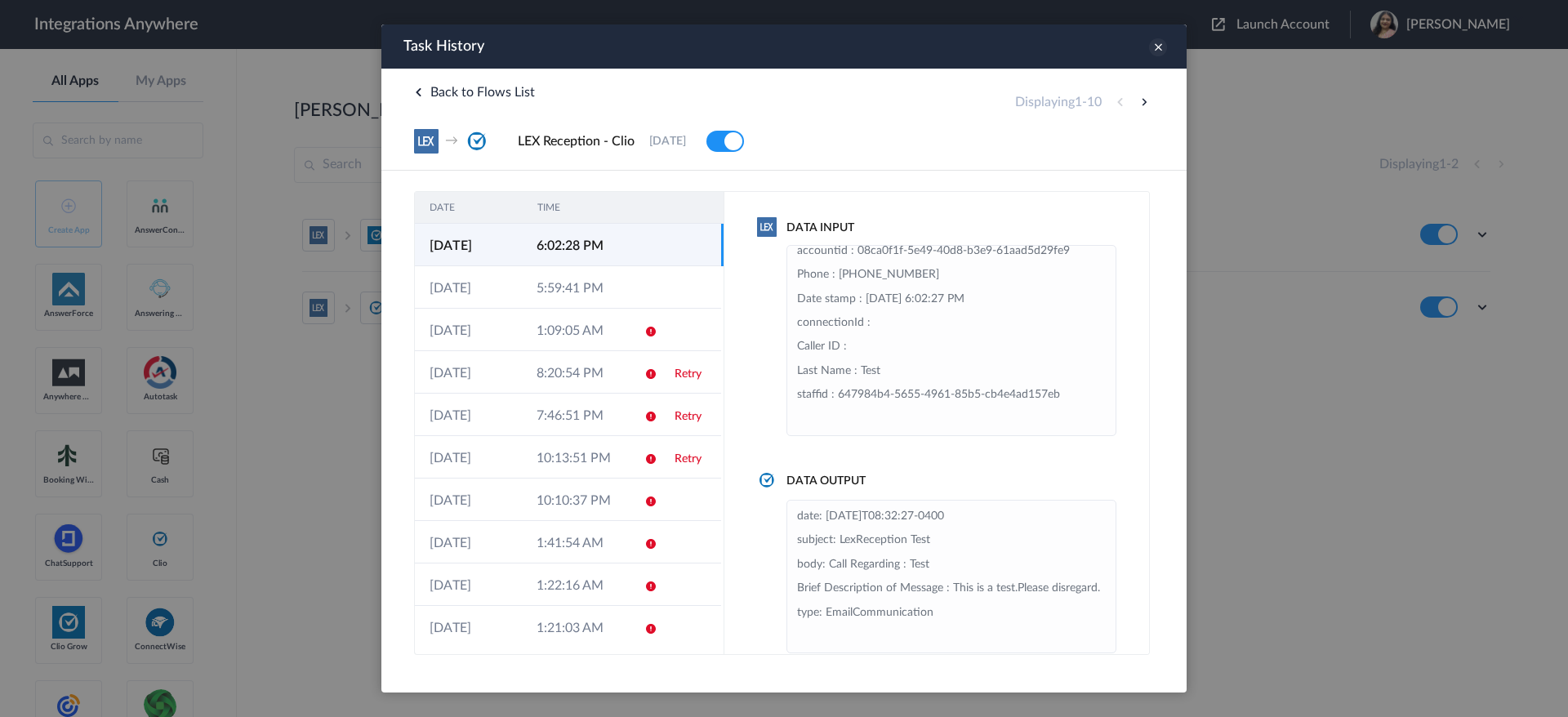
click at [1154, 53] on icon at bounding box center [1158, 47] width 18 height 18
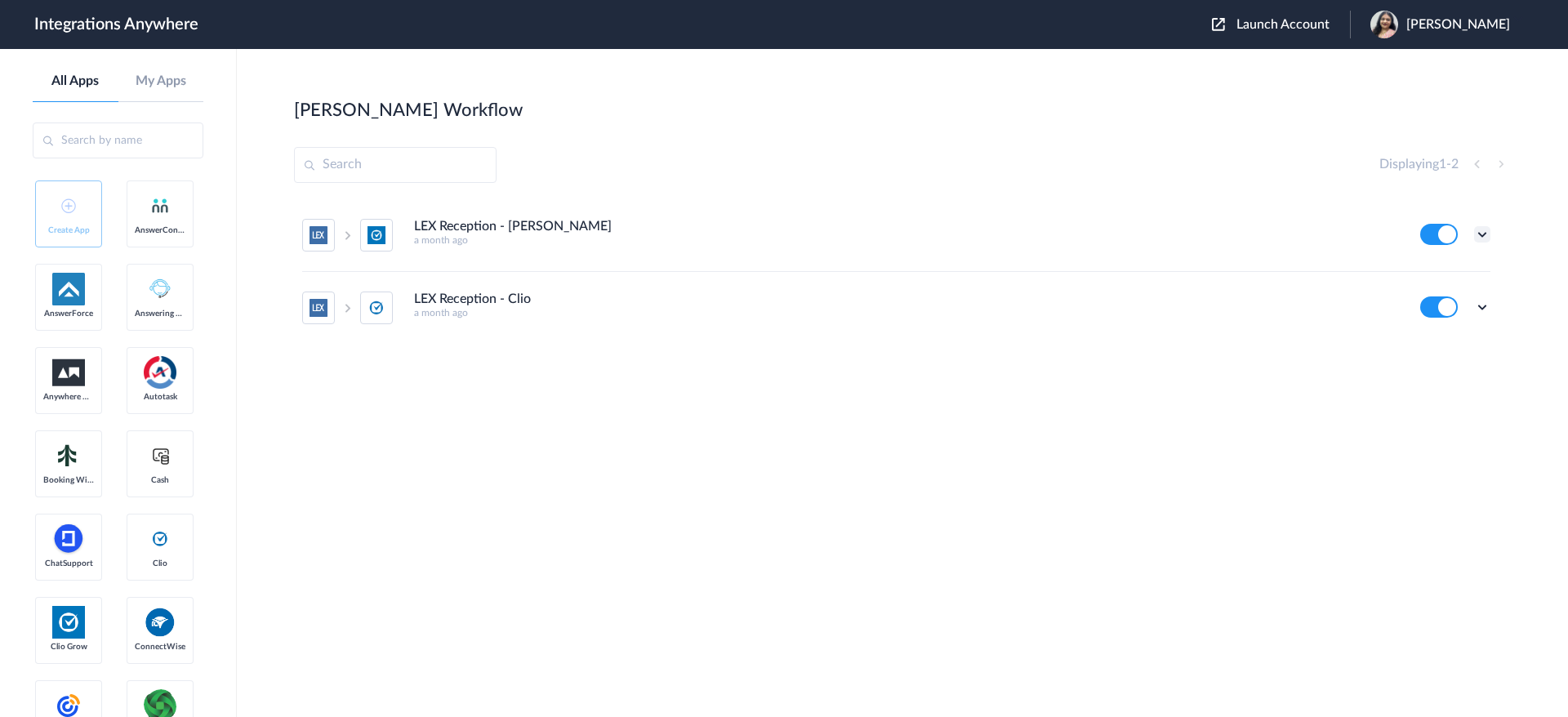
click at [1478, 232] on icon at bounding box center [1482, 234] width 16 height 16
click at [1435, 266] on link "Edit" at bounding box center [1416, 272] width 39 height 12
click at [1485, 233] on icon at bounding box center [1482, 234] width 16 height 16
click at [1445, 299] on link "Task history" at bounding box center [1436, 302] width 78 height 12
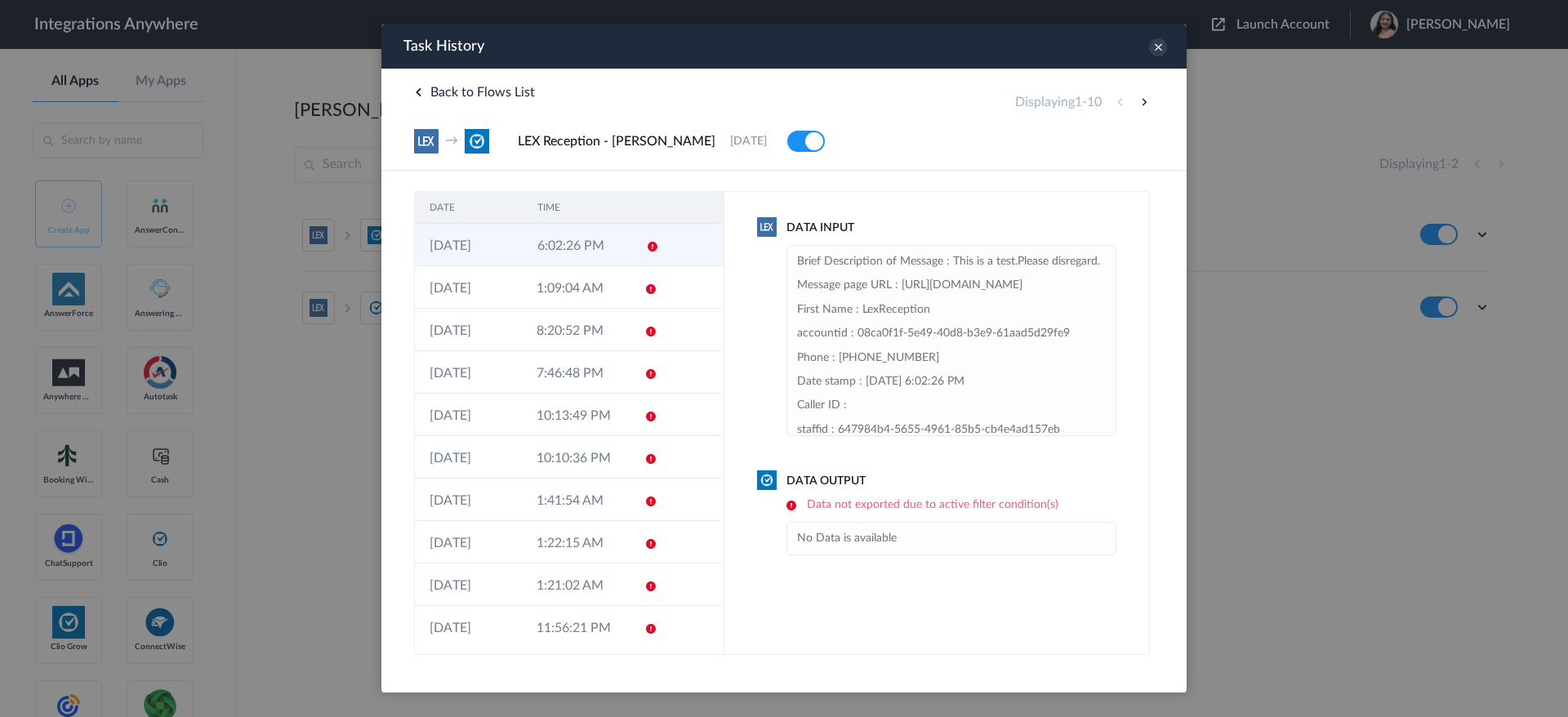
click at [503, 243] on td "26-08-2025" at bounding box center [469, 245] width 107 height 43
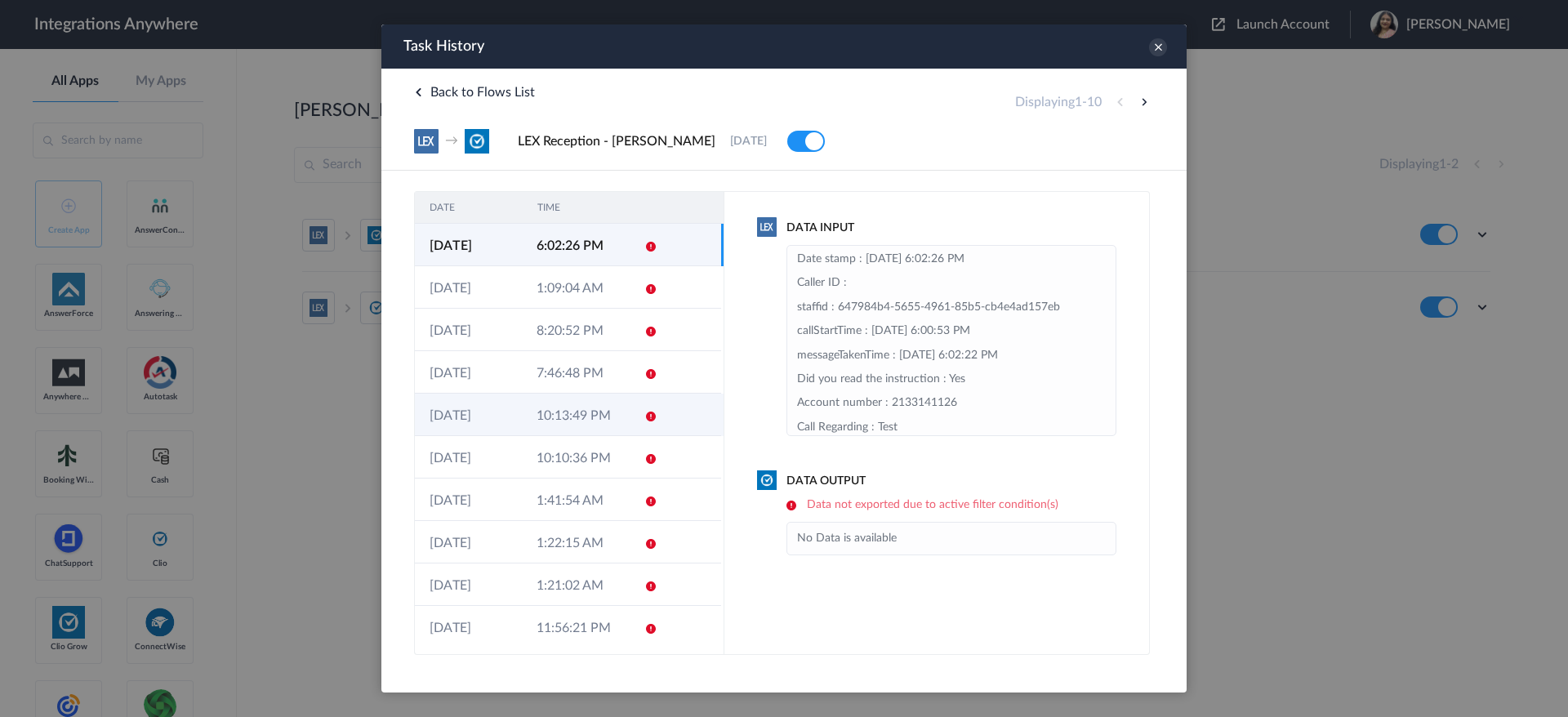
scroll to position [5, 0]
click at [1158, 48] on icon at bounding box center [1158, 47] width 18 height 18
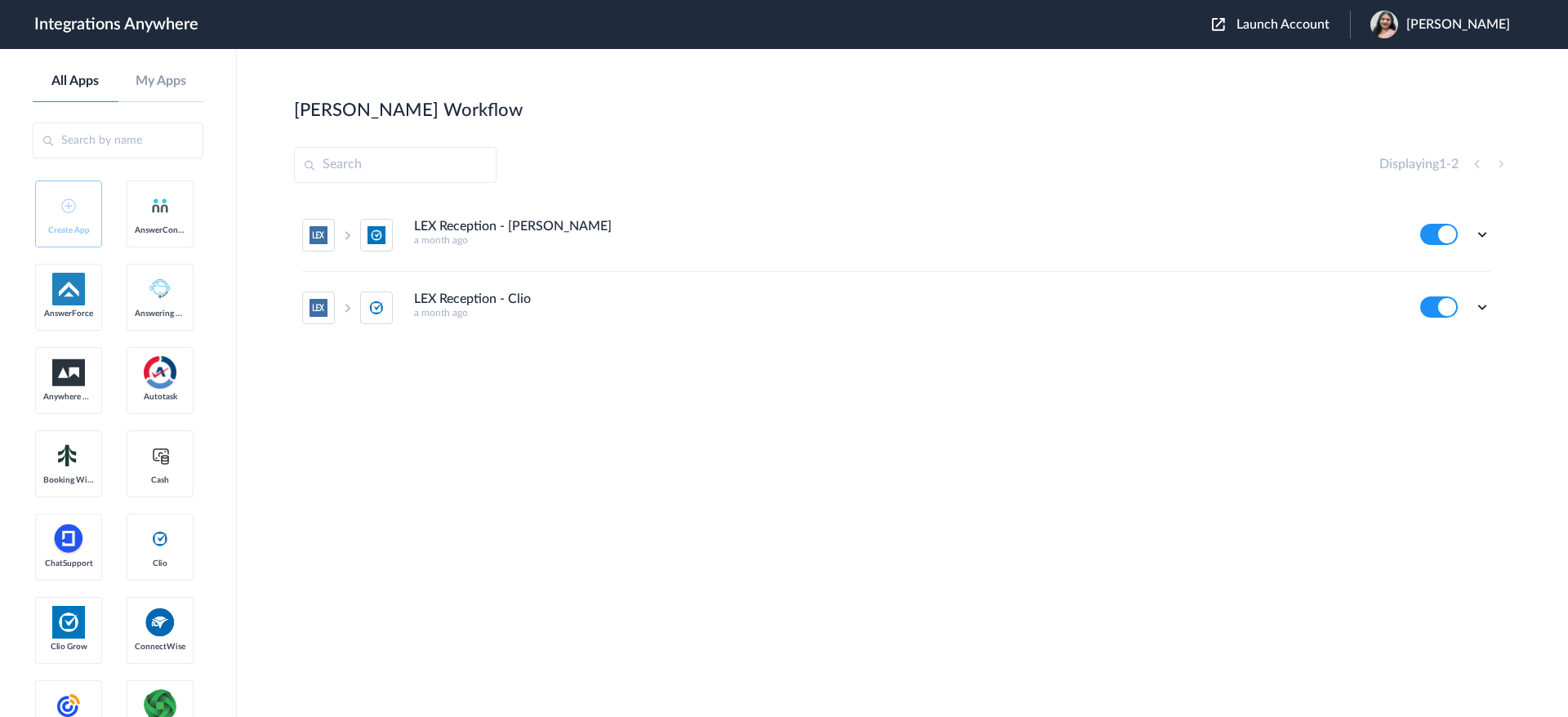
click at [595, 453] on section "Shannon's Workflow Create Displaying 1 - 2 LEX Reception - Clio Grow a month ag…" at bounding box center [902, 431] width 1217 height 668
click at [1484, 228] on icon at bounding box center [1482, 234] width 16 height 16
click at [1469, 303] on link "Task history" at bounding box center [1436, 302] width 78 height 12
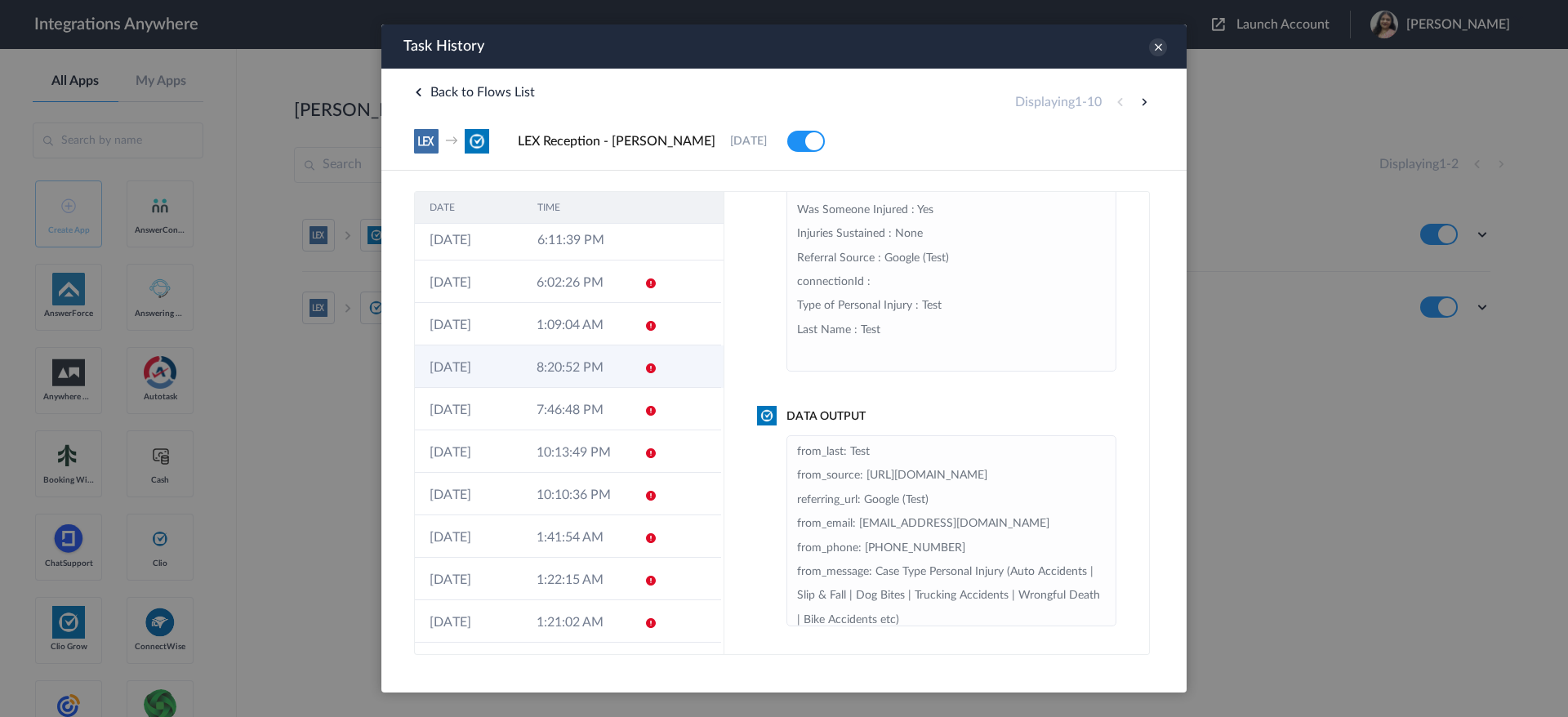
scroll to position [0, 0]
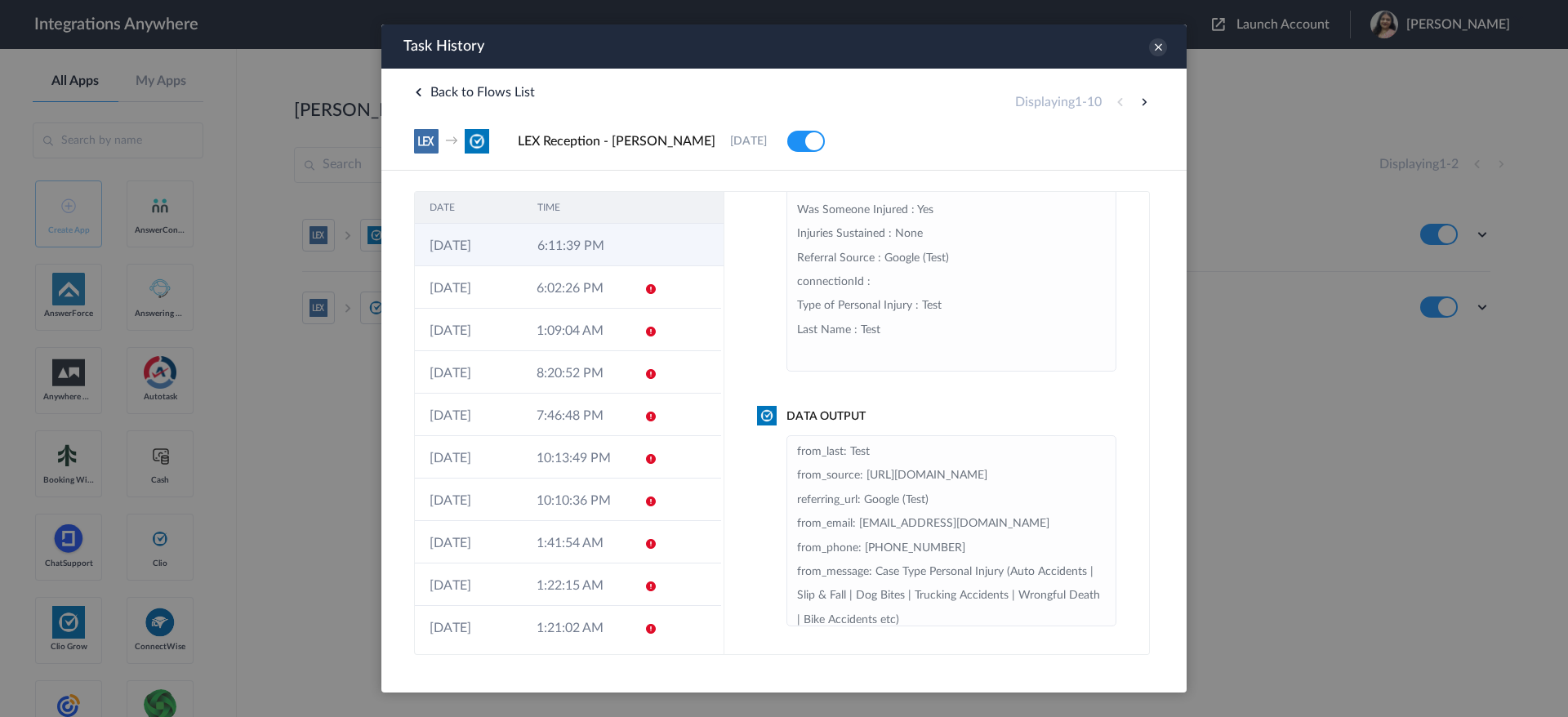
click at [661, 243] on td at bounding box center [692, 245] width 62 height 43
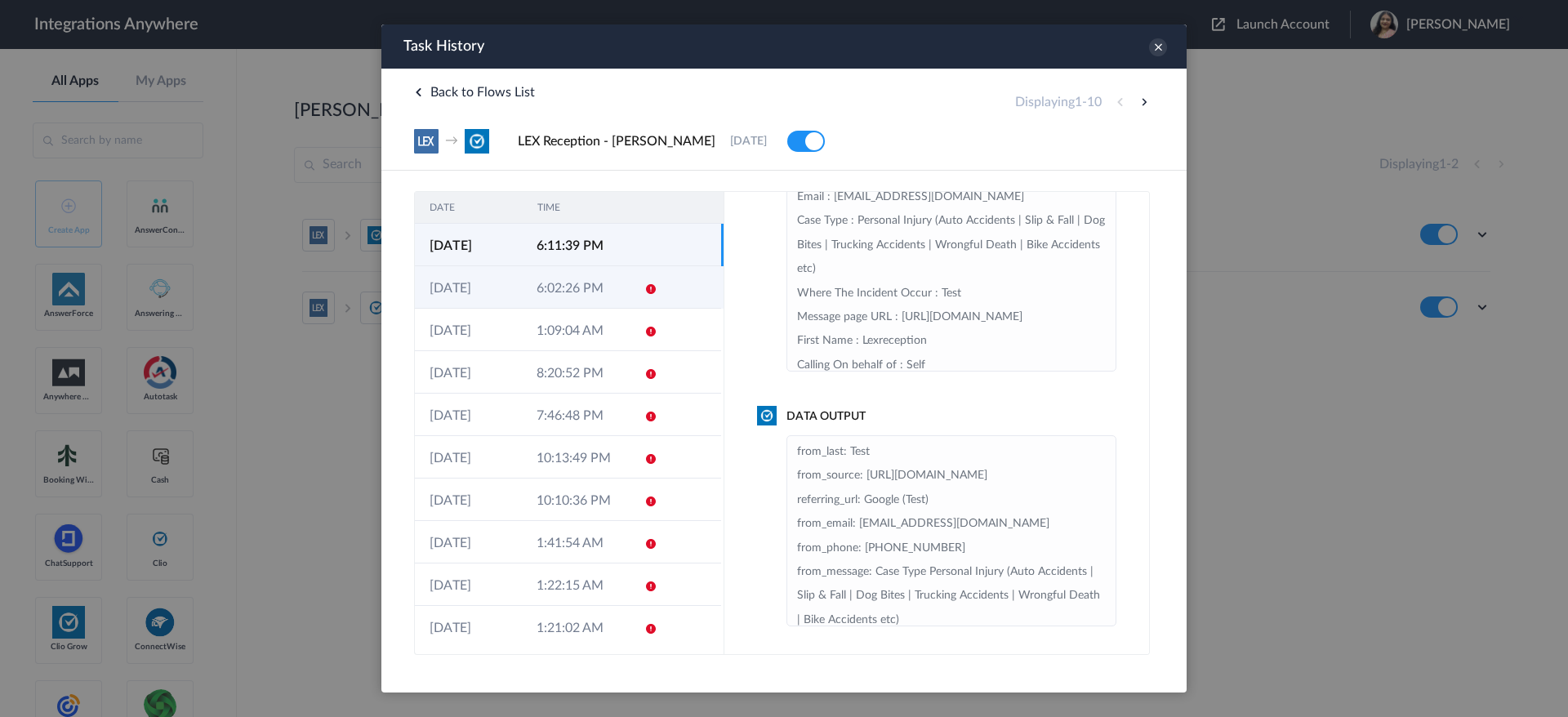
click at [544, 280] on td "6:02:26 PM" at bounding box center [575, 288] width 107 height 43
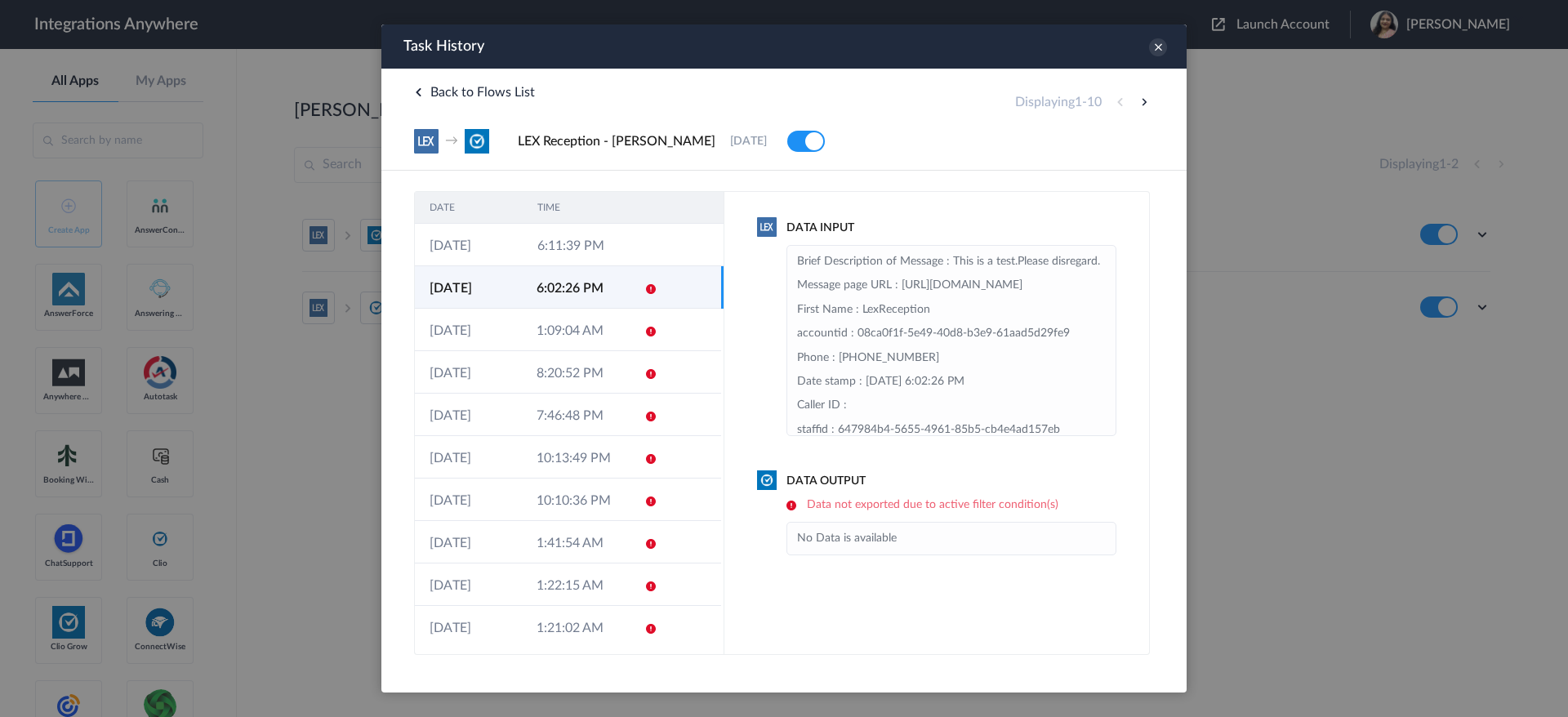
click at [544, 297] on td "6:02:26 PM" at bounding box center [575, 288] width 107 height 43
click at [548, 323] on td "1:09:04 AM" at bounding box center [575, 330] width 107 height 43
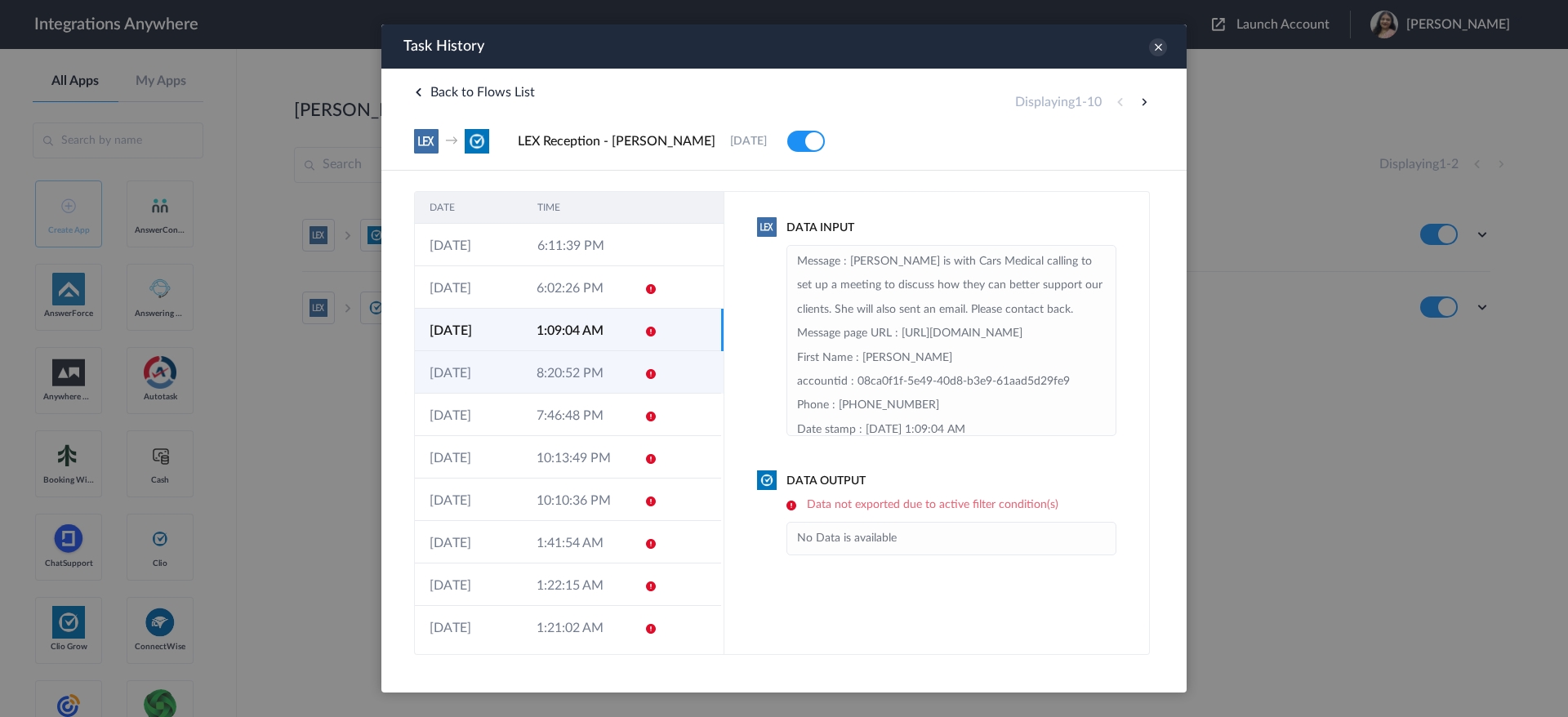
click at [552, 357] on td "8:20:52 PM" at bounding box center [575, 373] width 107 height 43
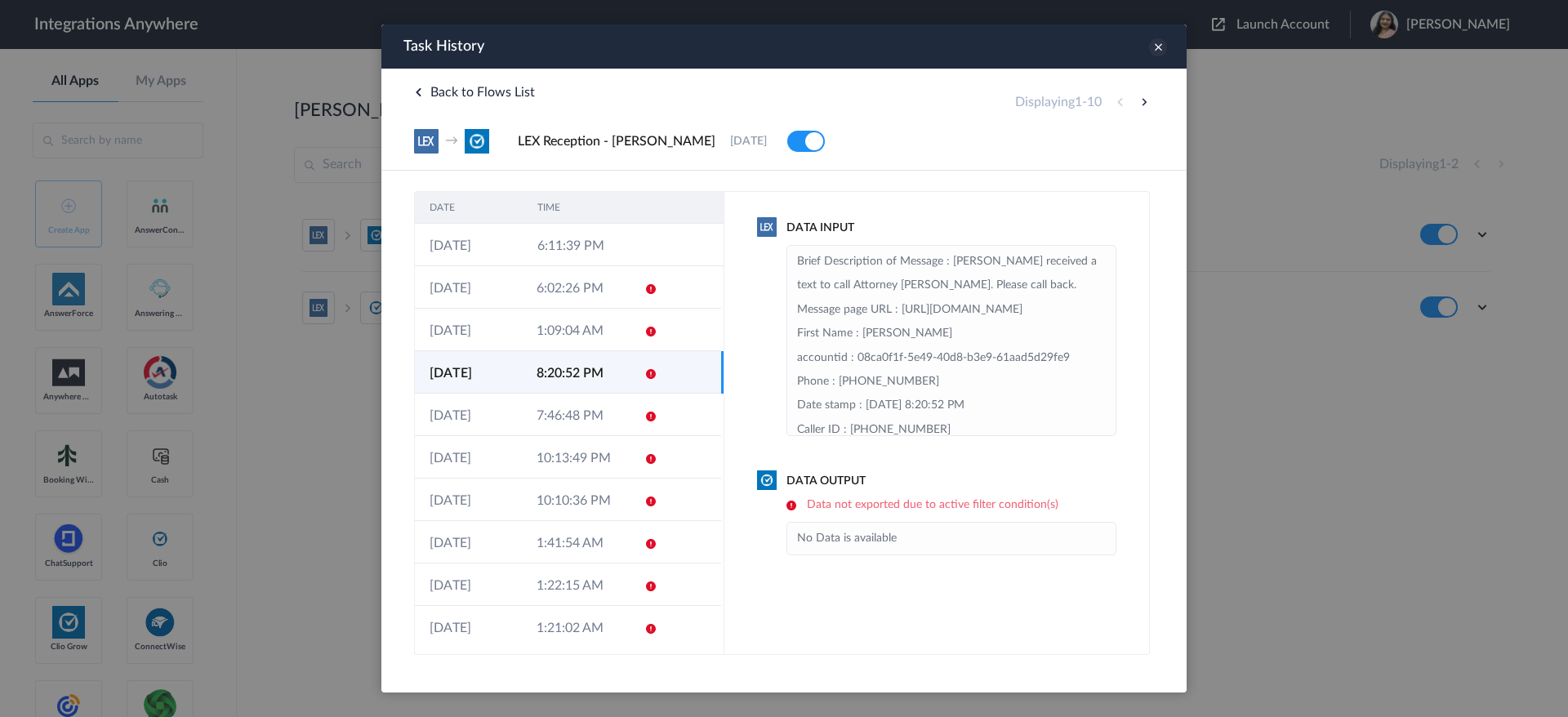
click at [1155, 51] on icon at bounding box center [1158, 47] width 18 height 18
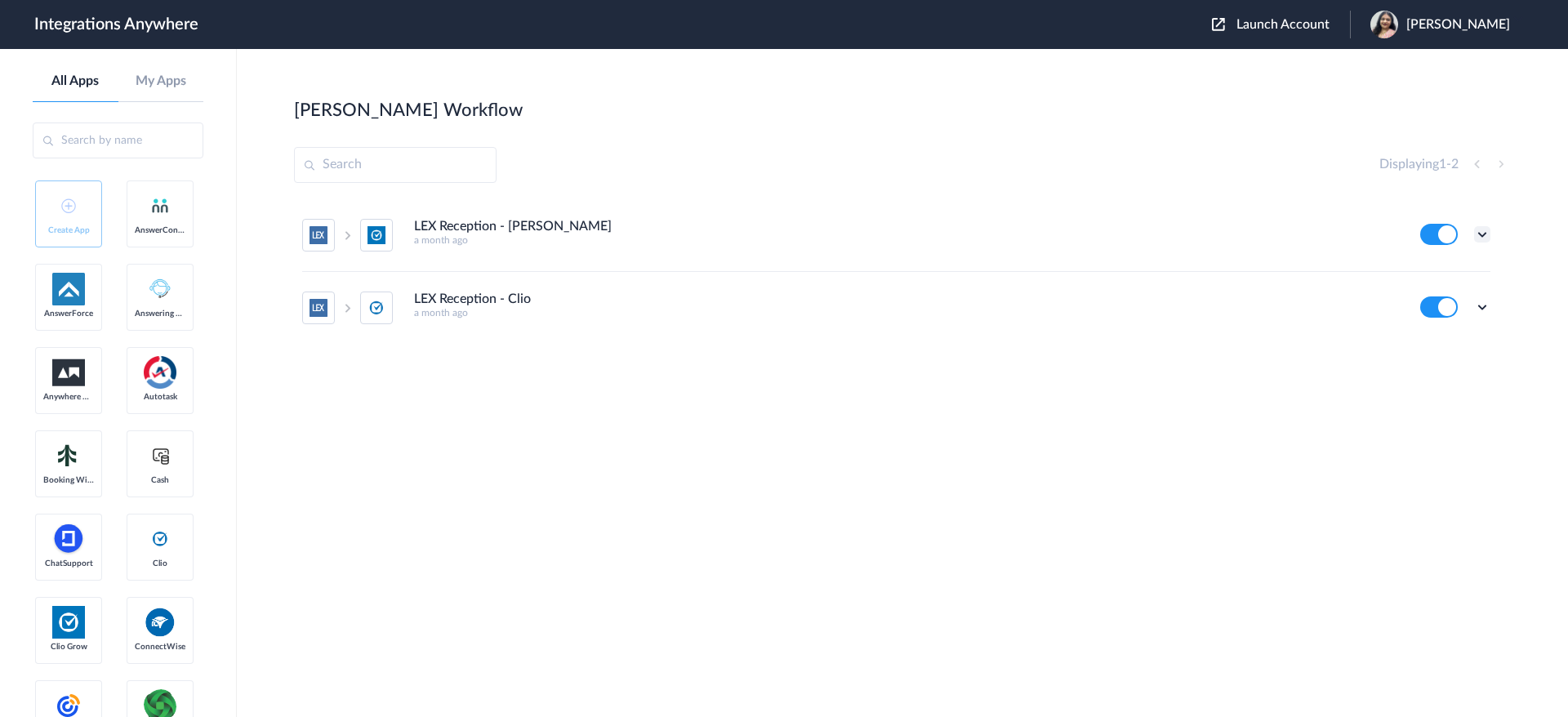
click at [1474, 234] on icon at bounding box center [1482, 234] width 16 height 16
click at [1444, 298] on link "Task history" at bounding box center [1436, 302] width 78 height 12
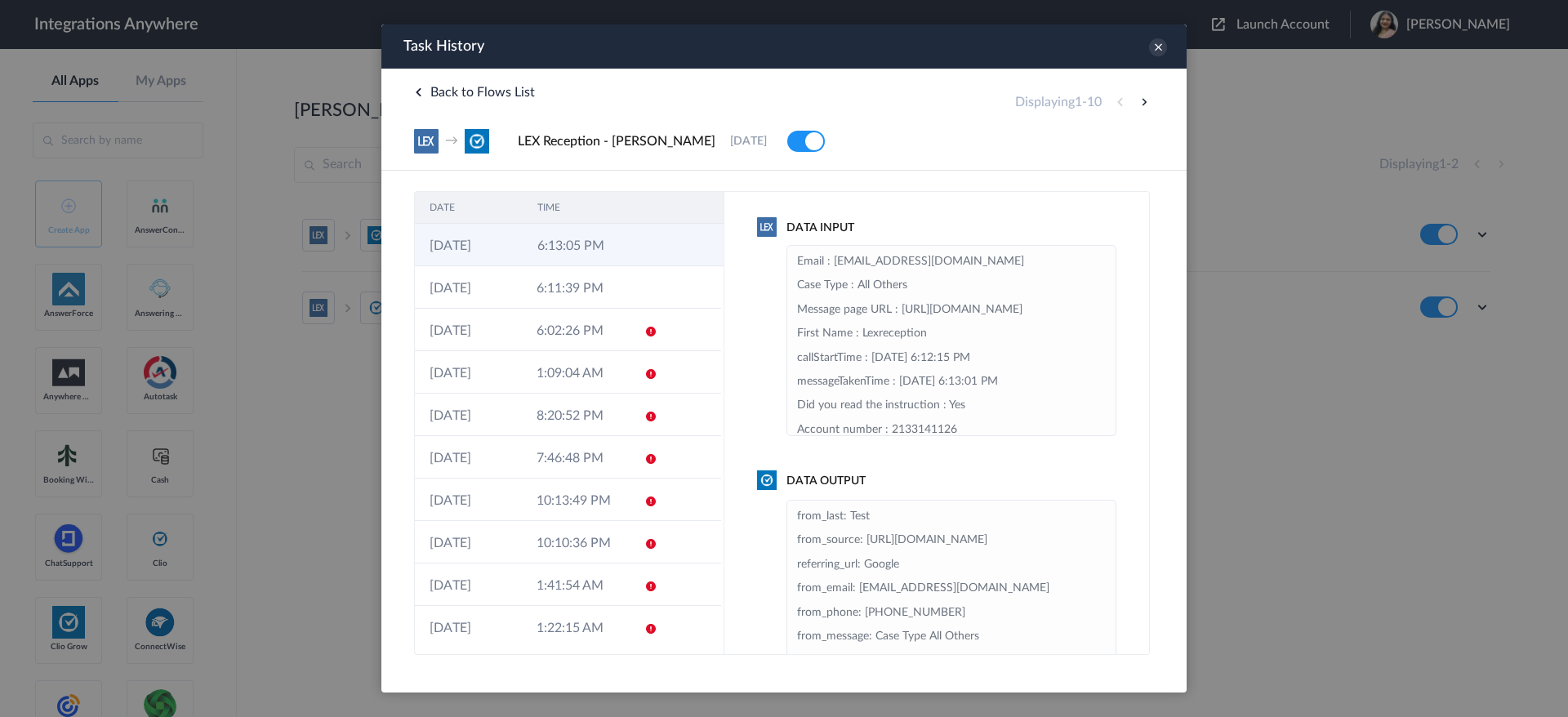
click at [614, 240] on td "6:13:05 PM" at bounding box center [576, 245] width 107 height 43
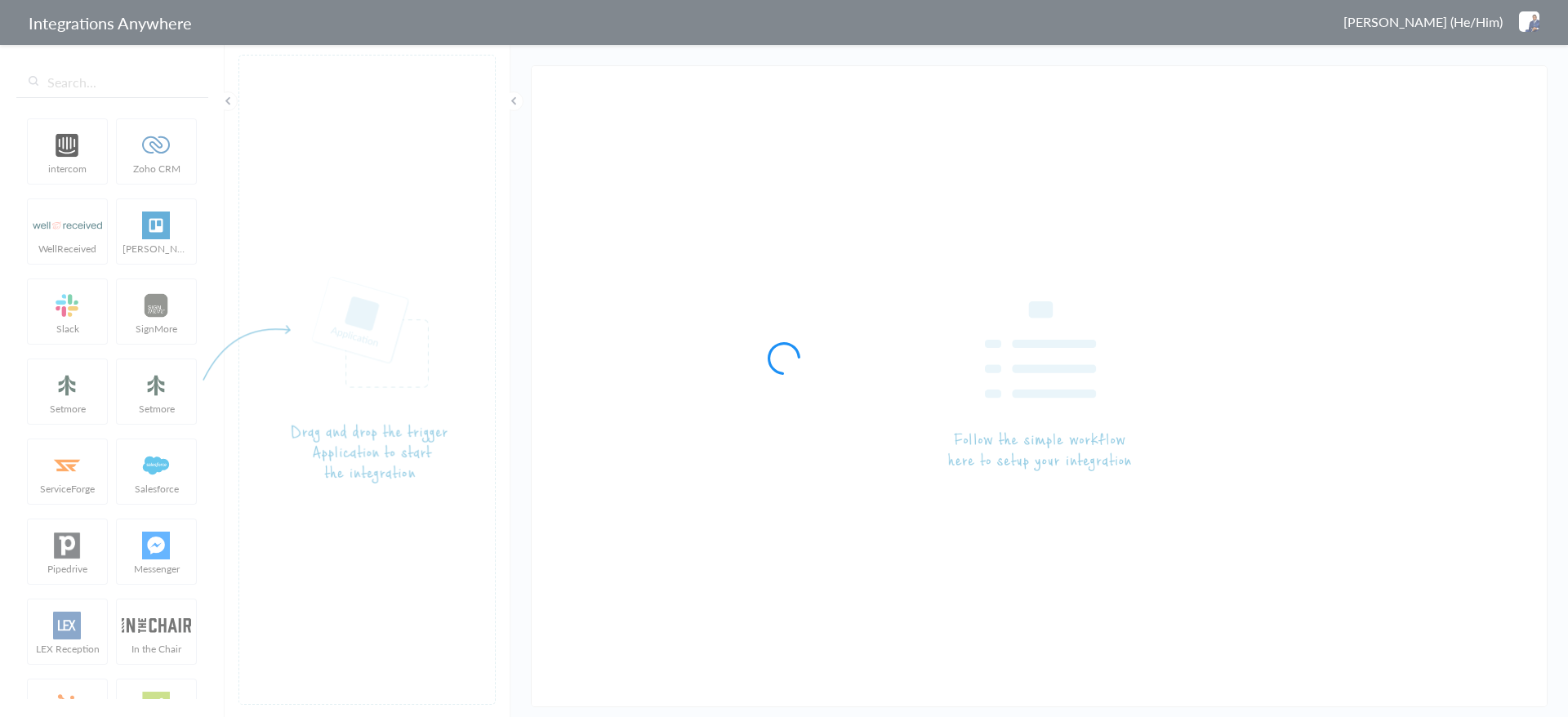
type input "LEX Reception - [PERSON_NAME]"
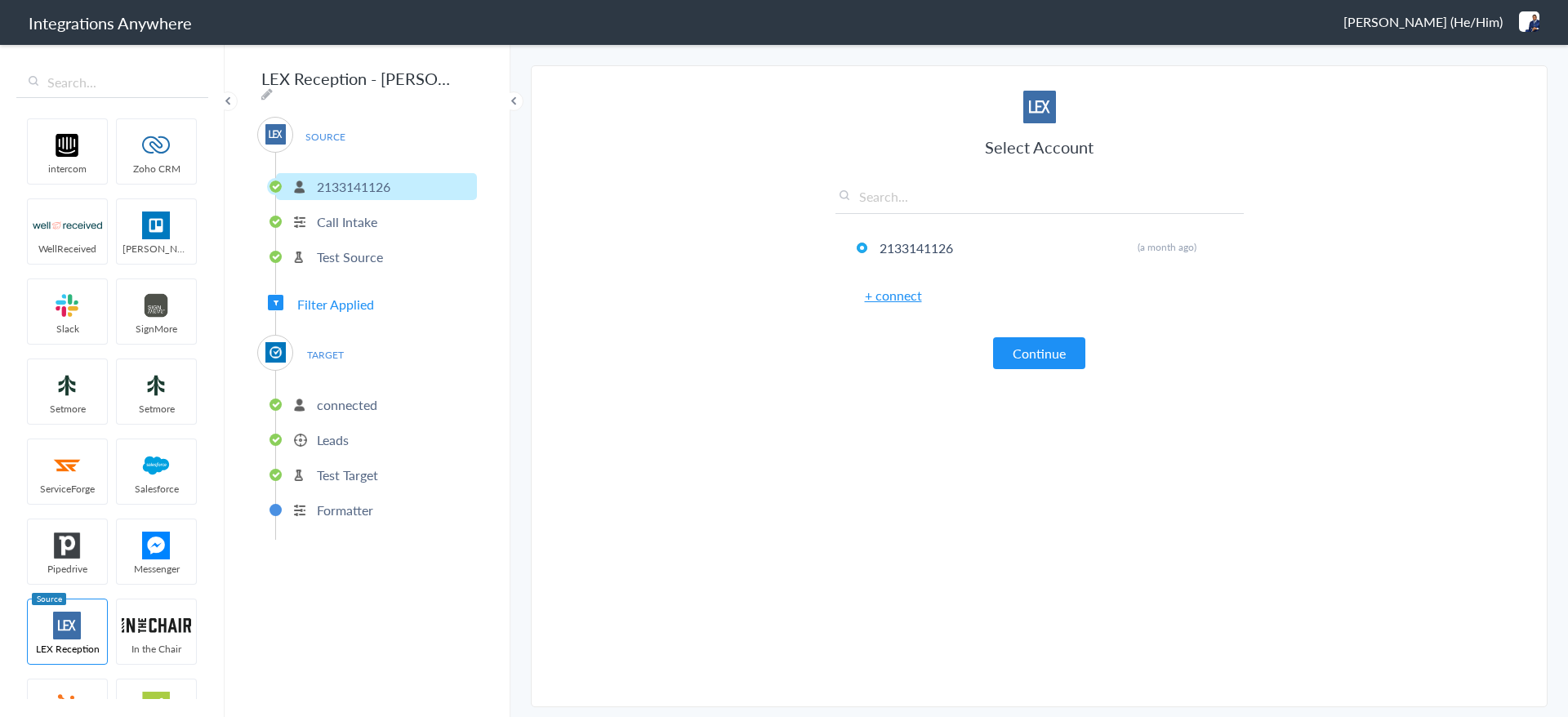
click at [343, 301] on span "Filter Applied" at bounding box center [335, 303] width 77 height 19
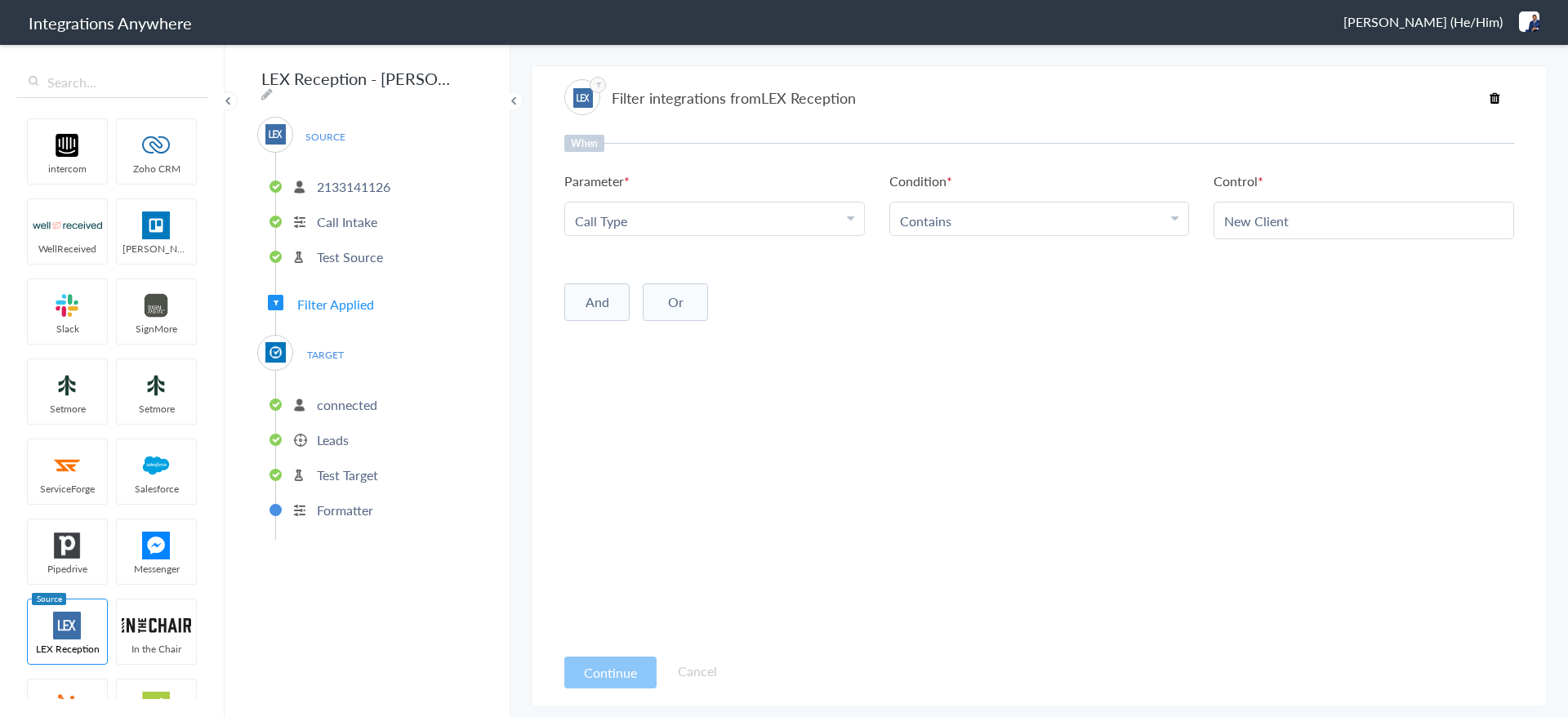
click at [354, 397] on p "connected" at bounding box center [347, 404] width 60 height 19
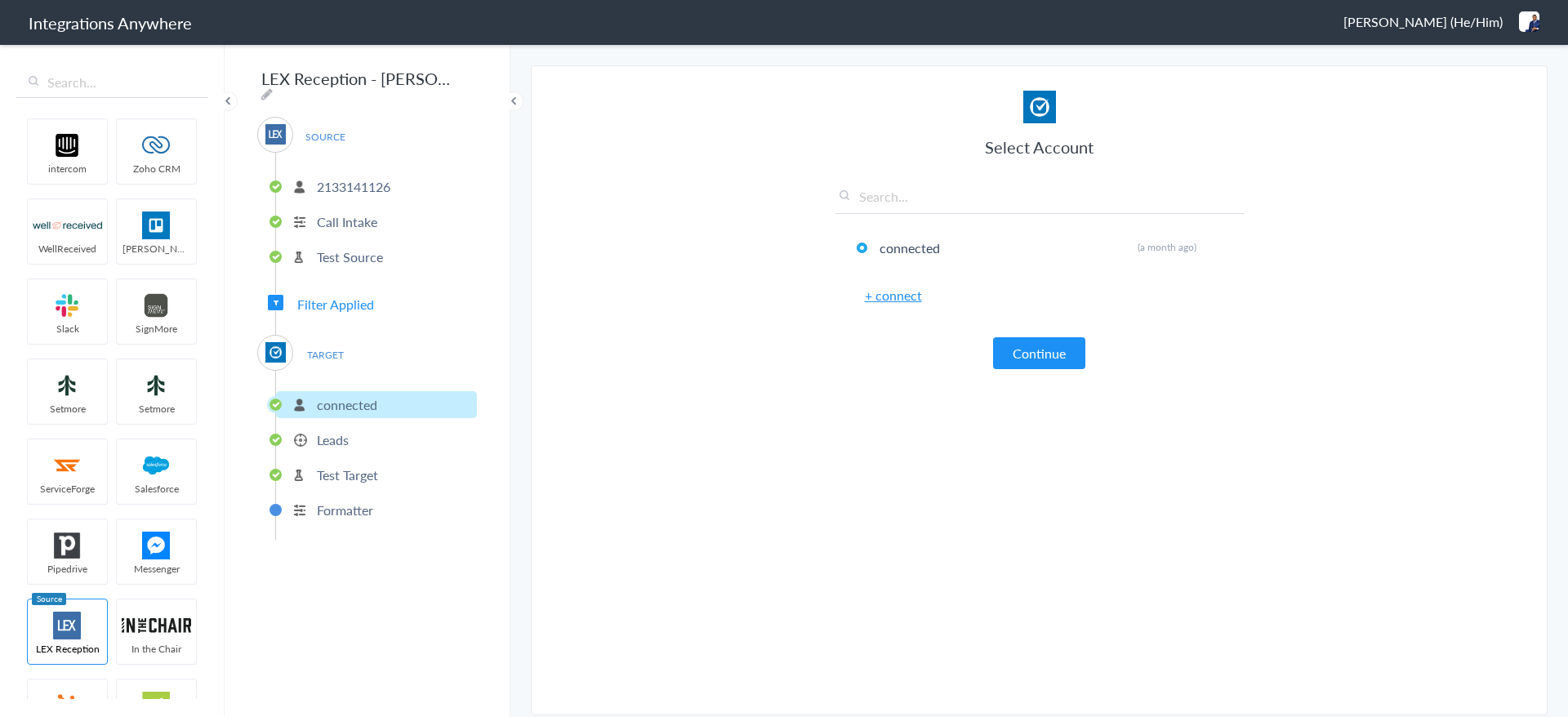
click at [765, 392] on section "Select Account 2133141126 Rename Delete (a month ago) + connect Continue Setup …" at bounding box center [1039, 390] width 1017 height 650
click at [703, 321] on section "Select Account 2133141126 Rename Delete (a month ago) + connect Continue Setup …" at bounding box center [1039, 390] width 1017 height 650
click at [347, 436] on p "Leads" at bounding box center [333, 439] width 32 height 19
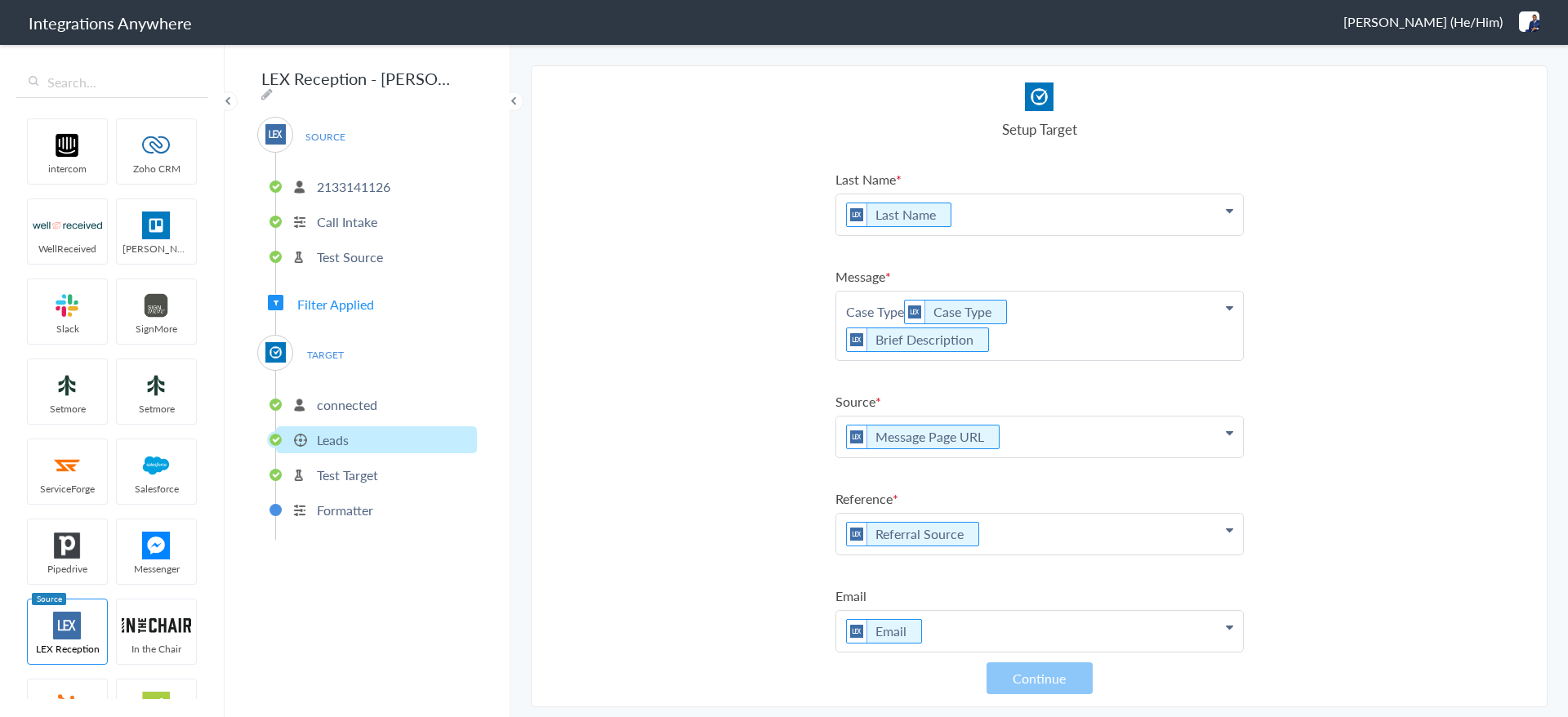
scroll to position [122, 0]
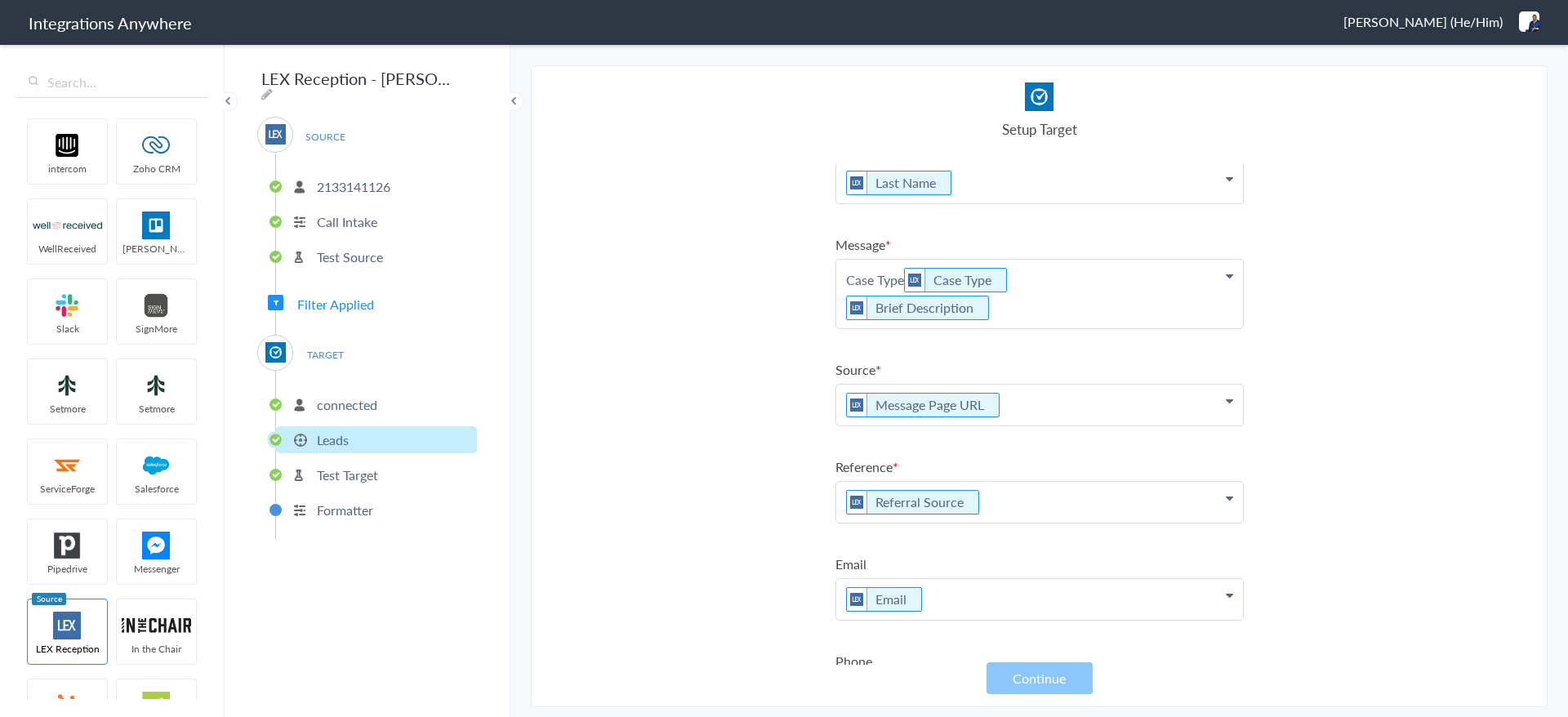
click at [768, 393] on section "Select Account 2133141126 Rename Delete (a month ago) + connect Continue Setup …" at bounding box center [1039, 386] width 1017 height 642
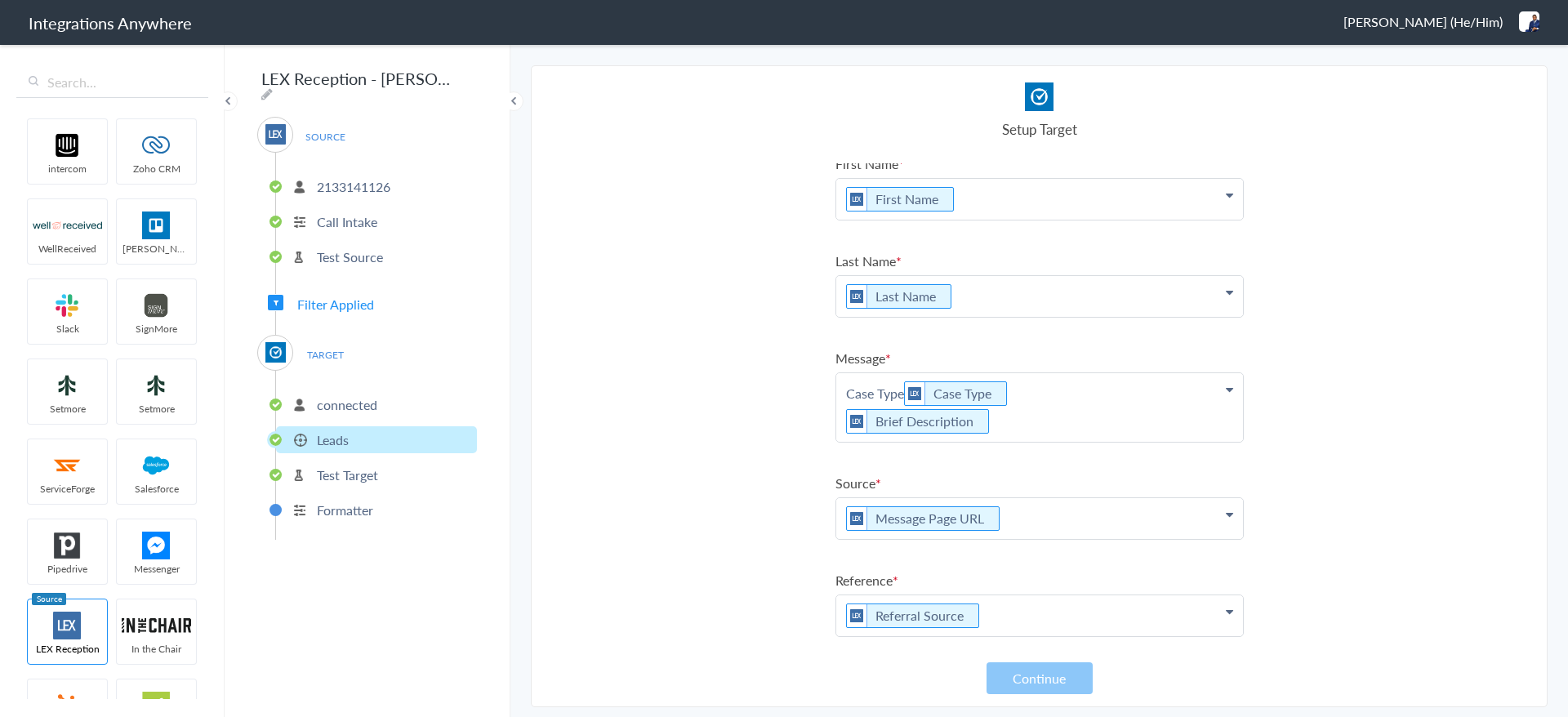
scroll to position [0, 0]
